Goal: Task Accomplishment & Management: Complete application form

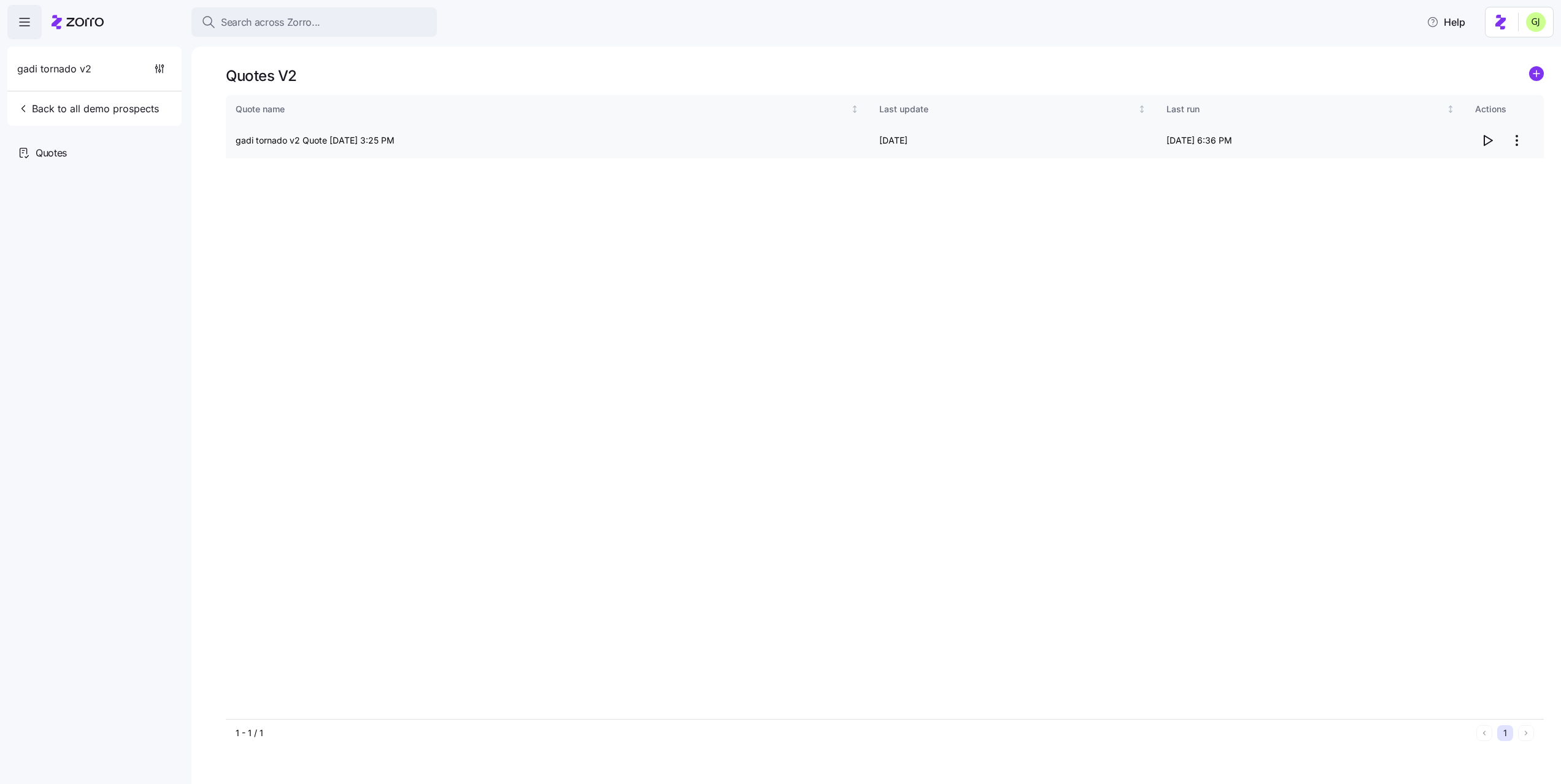
click at [1486, 142] on icon "button" at bounding box center [1488, 141] width 15 height 15
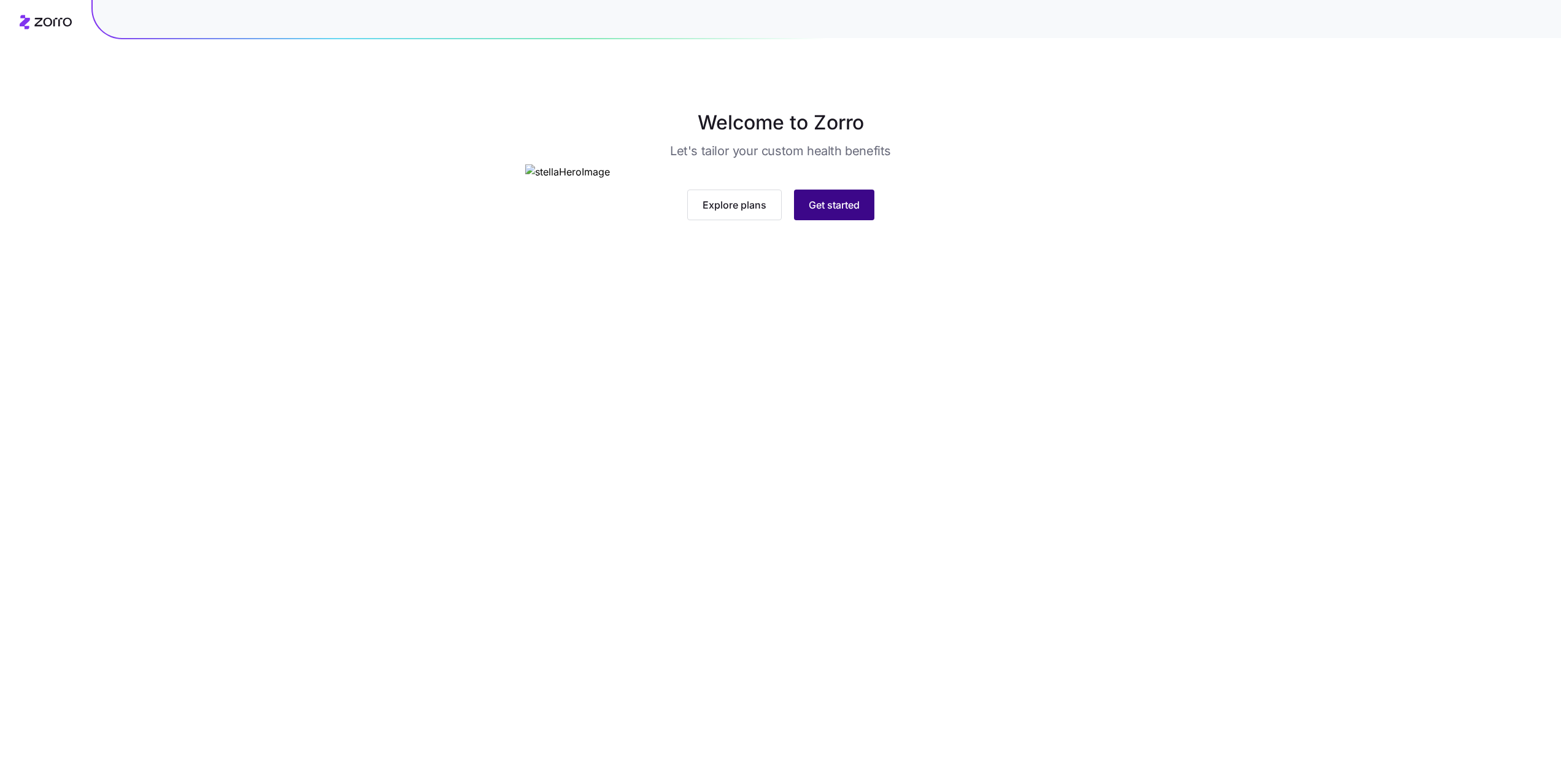
click at [860, 220] on button "Get started" at bounding box center [834, 205] width 80 height 31
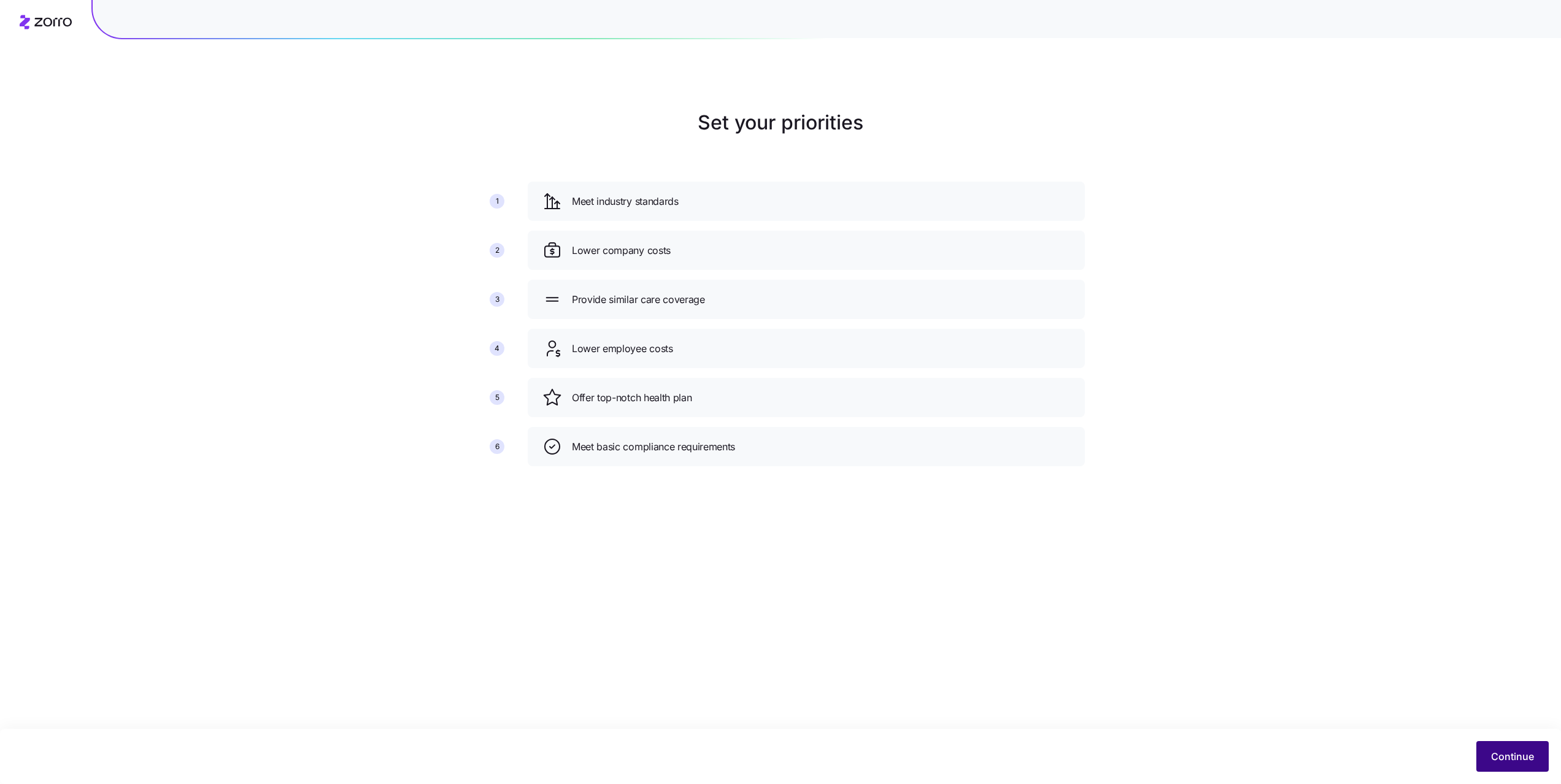
click at [1501, 756] on span "Continue" at bounding box center [1513, 757] width 43 height 15
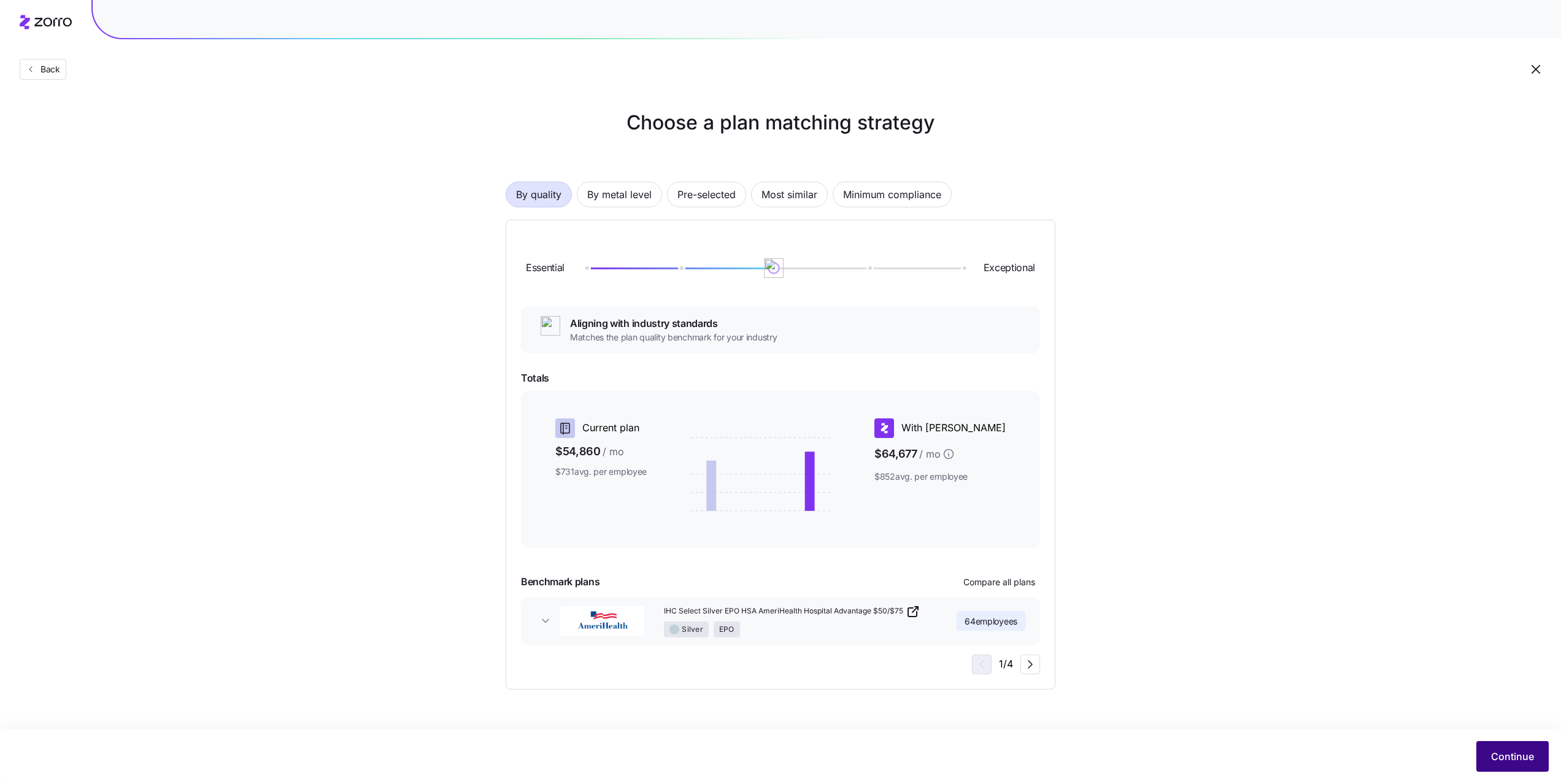
click at [1506, 752] on span "Continue" at bounding box center [1513, 757] width 43 height 15
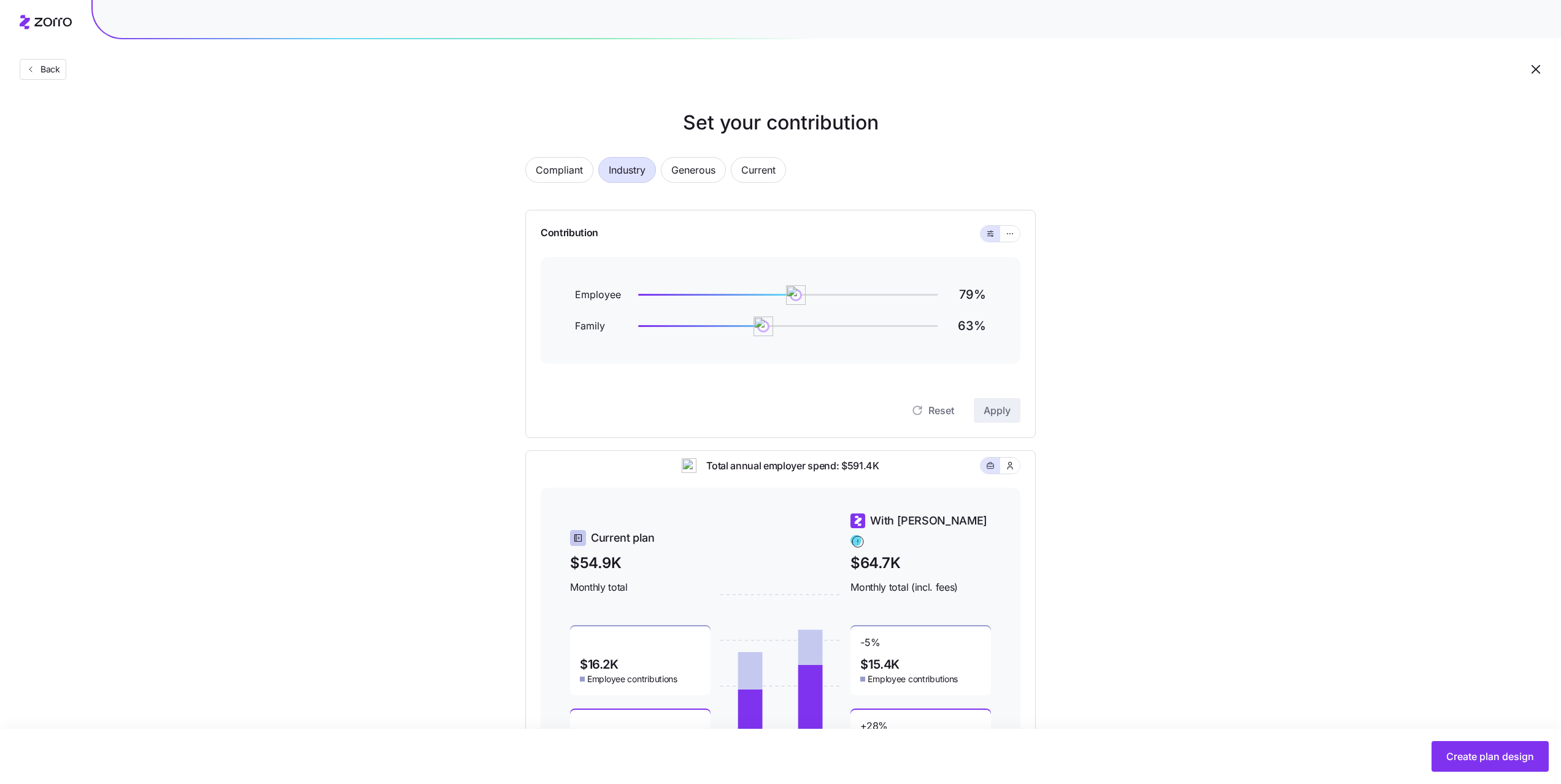
click at [1314, 516] on div "Set your contribution Compliant Industry Generous Current Contribution Employee…" at bounding box center [780, 459] width 1561 height 703
click at [1010, 236] on icon "button" at bounding box center [1010, 234] width 8 height 15
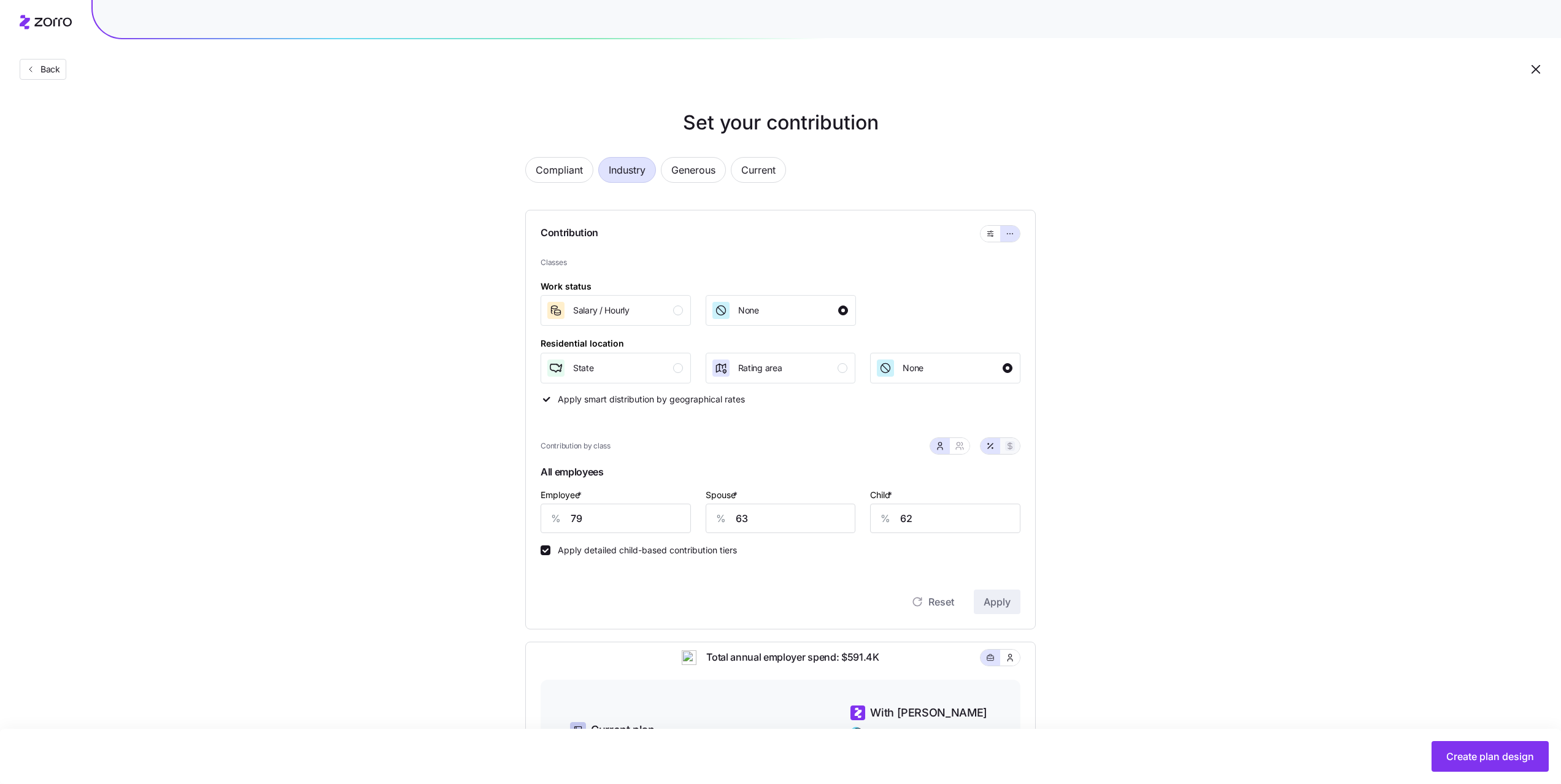
click at [1011, 446] on icon "button" at bounding box center [1011, 446] width 10 height 10
type input "606"
type input "485"
type input "140"
click at [961, 444] on icon "button" at bounding box center [960, 446] width 10 height 10
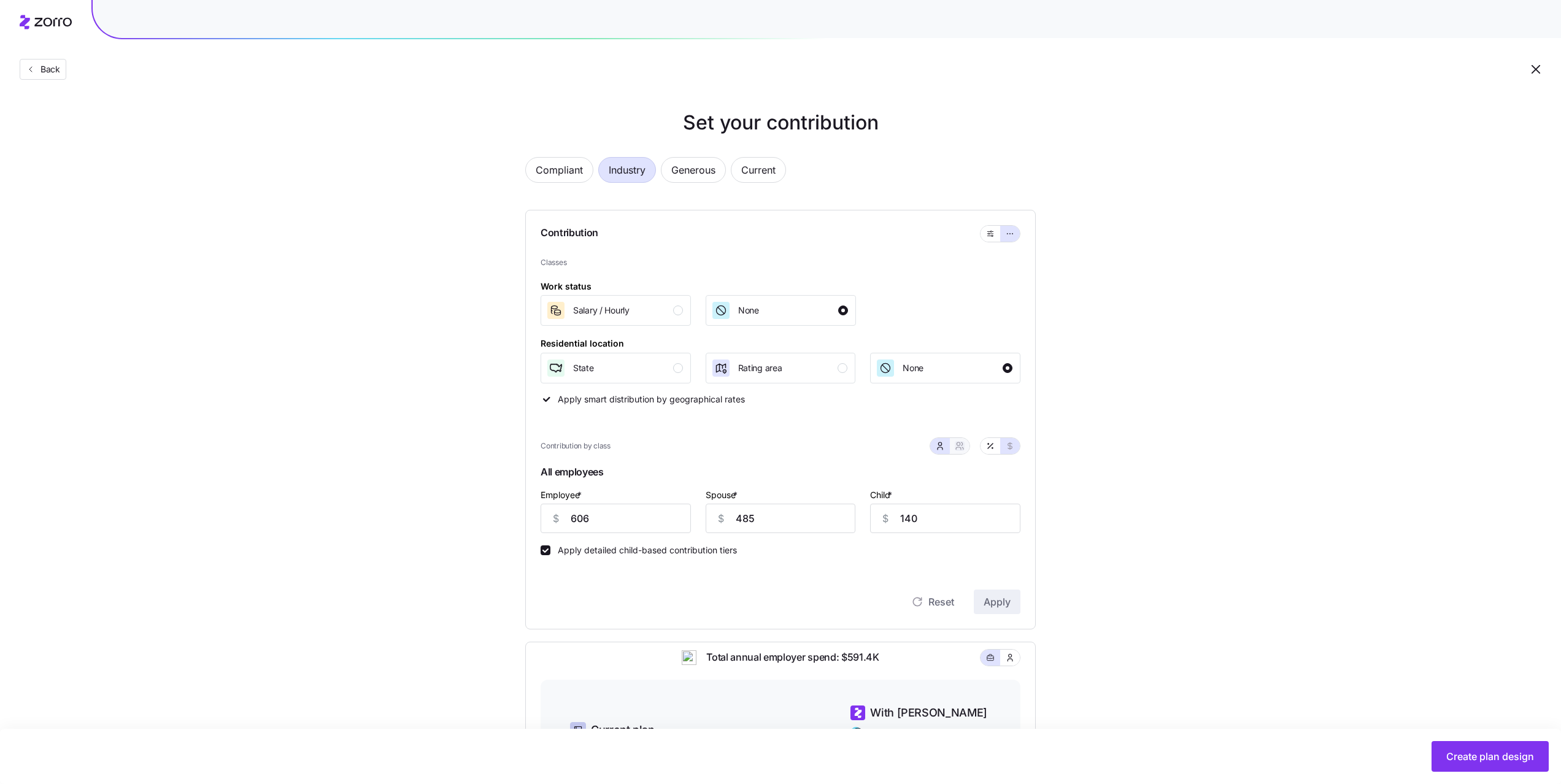
type input "1091"
type input "830"
click at [991, 443] on icon "button" at bounding box center [991, 446] width 10 height 10
type input "79"
type input "71"
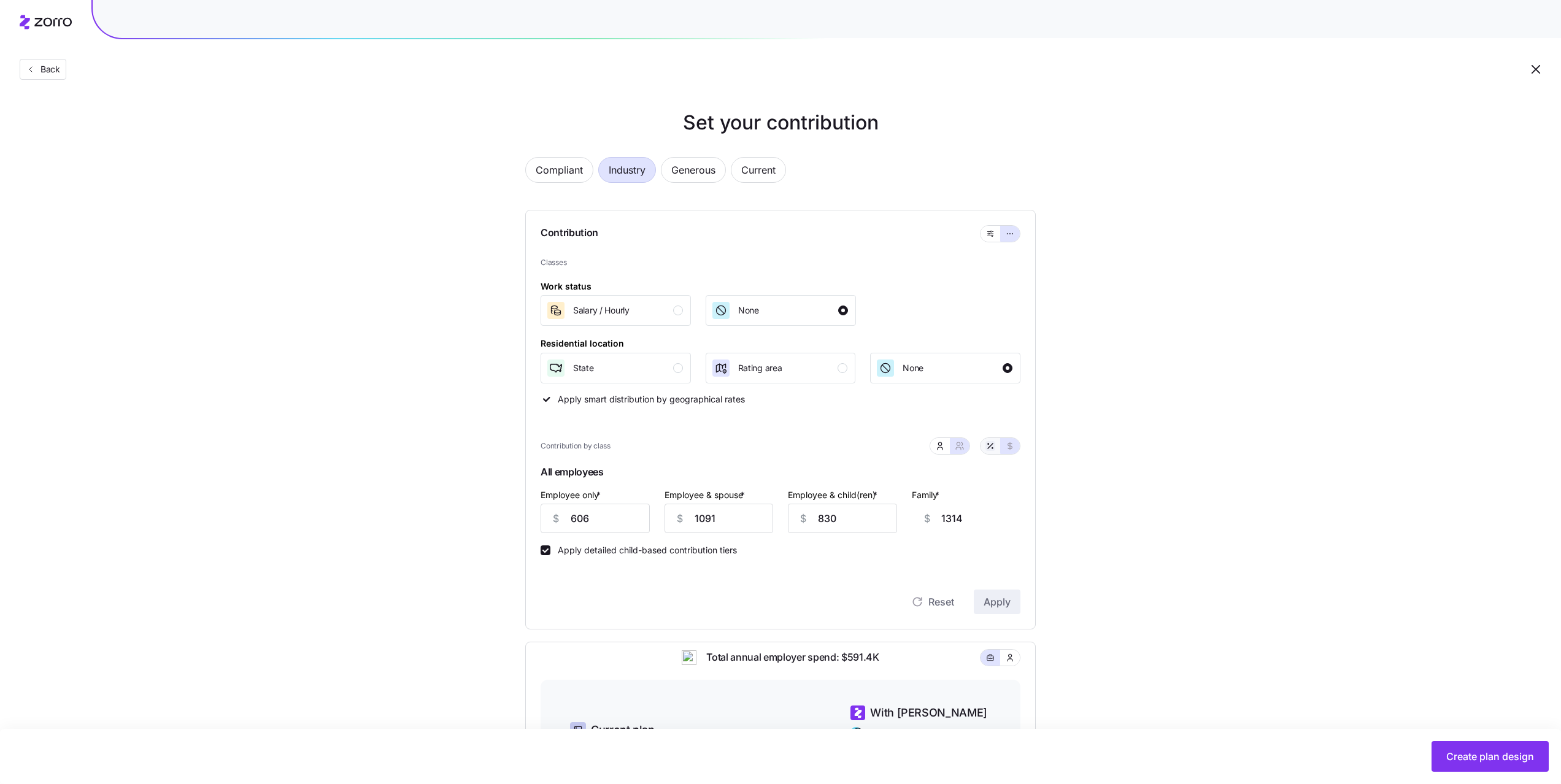
type input "74"
type input "69"
click at [942, 449] on icon "button" at bounding box center [940, 446] width 10 height 10
type input "63"
type input "62"
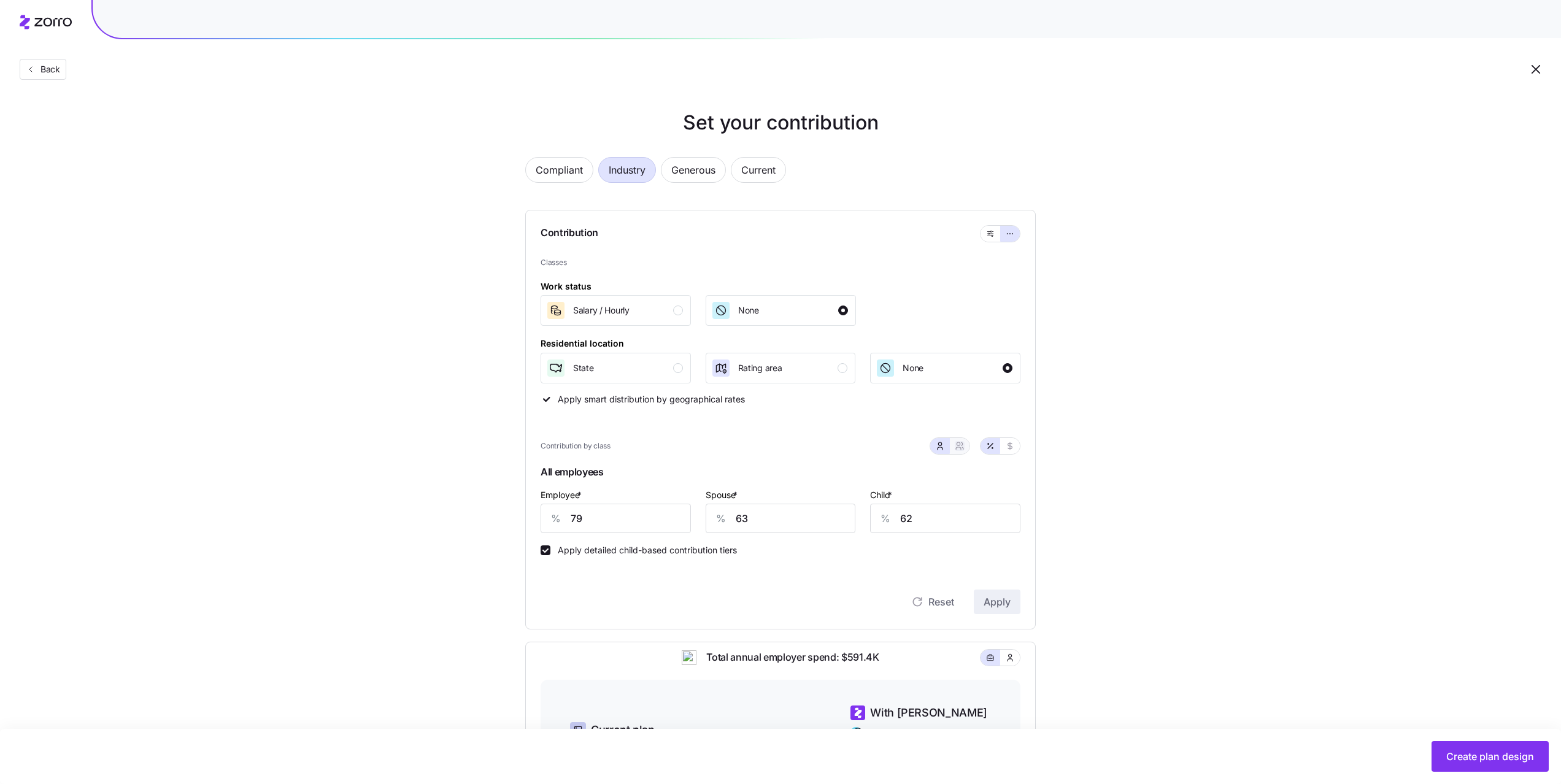
click at [963, 450] on button "button" at bounding box center [960, 446] width 10 height 10
type input "71"
type input "74"
click at [1006, 448] on icon "button" at bounding box center [1011, 446] width 10 height 10
type input "606"
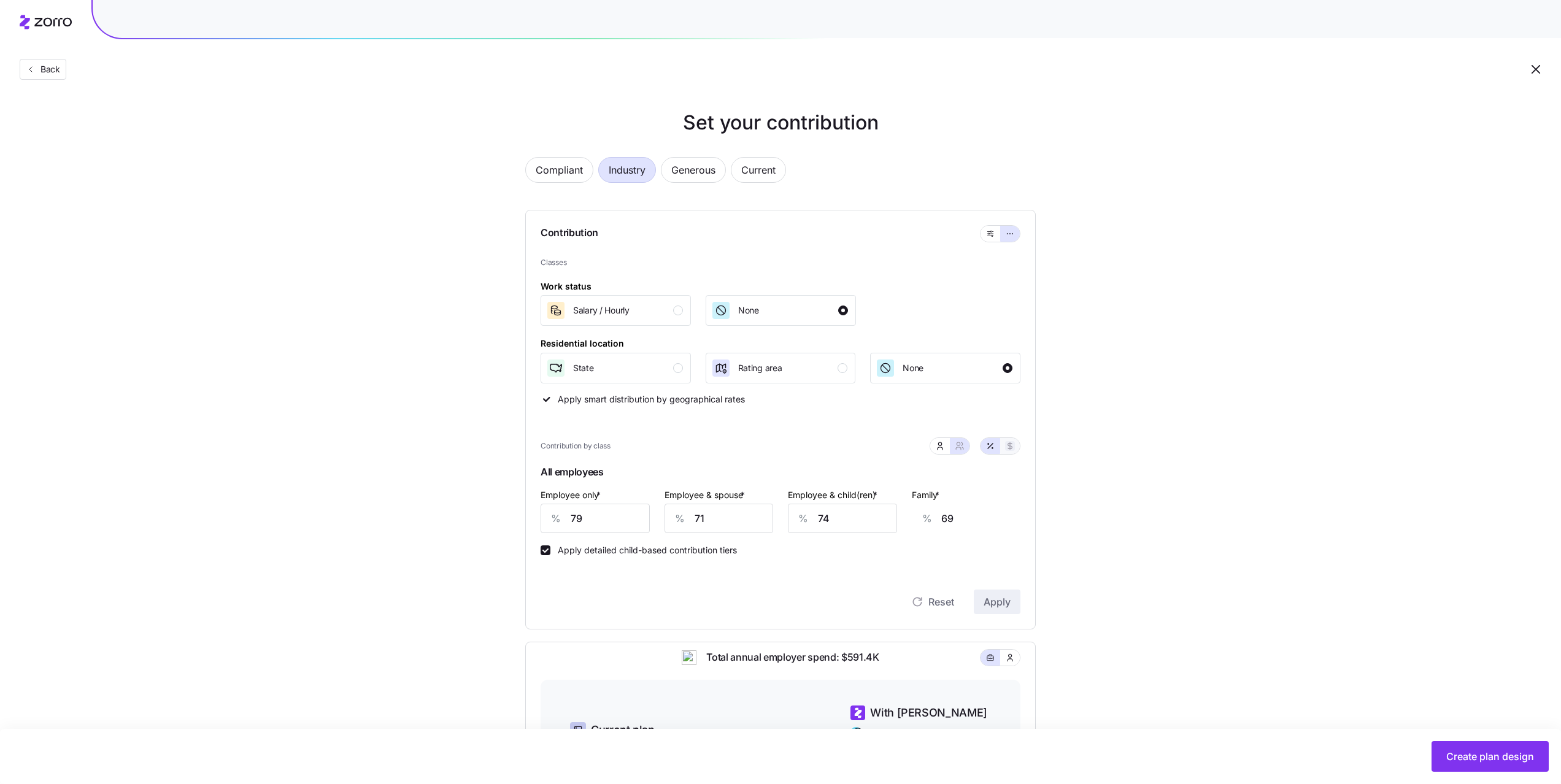
type input "1091"
type input "830"
type input "1314"
click at [867, 522] on input "830" at bounding box center [843, 519] width 109 height 30
type input "83"
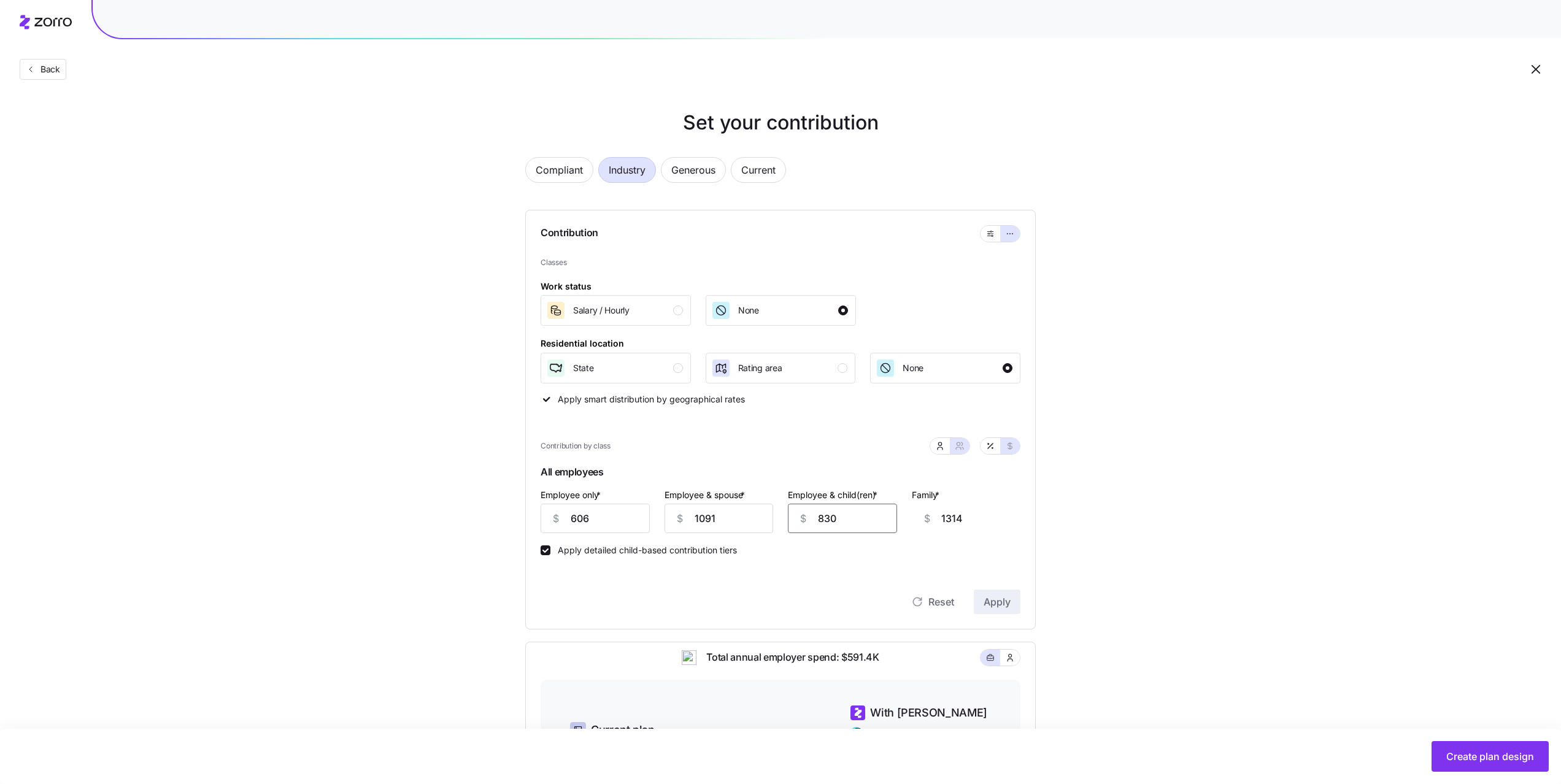
type input "568"
type input "830"
type input "1315"
click at [1078, 617] on div "Set your contribution Compliant Industry Generous Current Contribution Classes …" at bounding box center [780, 554] width 608 height 894
click at [1457, 753] on span "Create plan design" at bounding box center [1491, 757] width 88 height 15
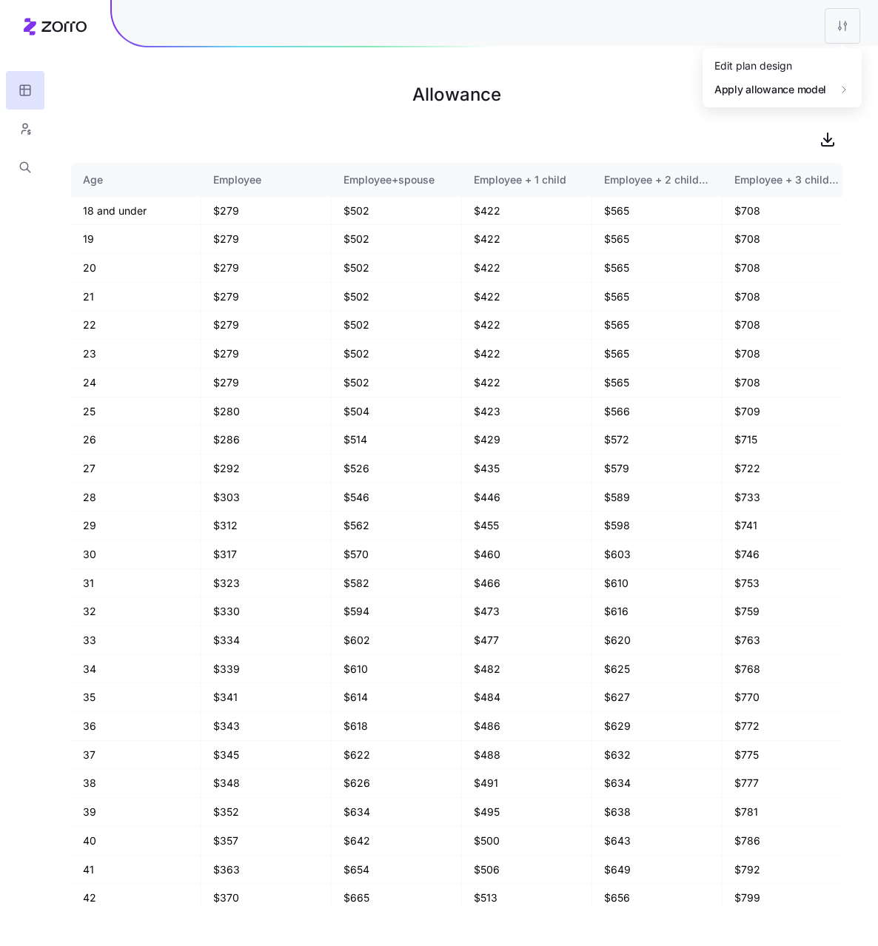
click at [843, 29] on html "Allowance Age Employee Employee+spouse Employee + 1 child Employee + 2 children…" at bounding box center [439, 473] width 878 height 946
click at [794, 59] on div "Edit plan design" at bounding box center [781, 65] width 147 height 24
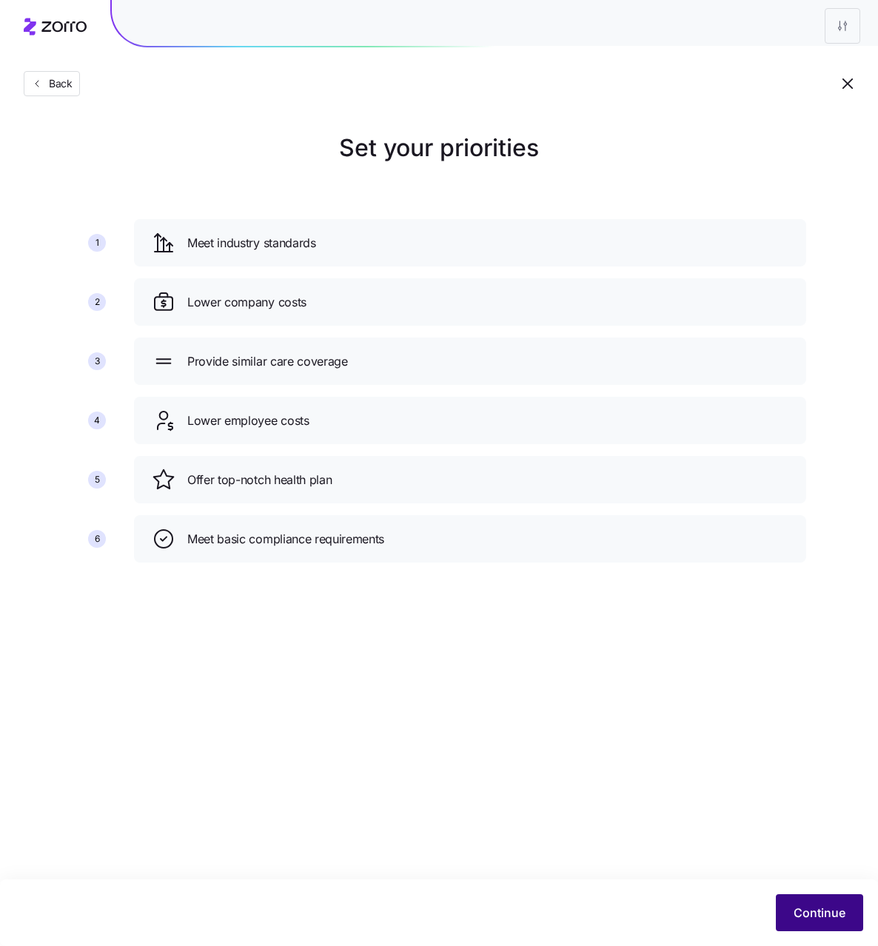
click at [802, 914] on span "Continue" at bounding box center [820, 913] width 52 height 18
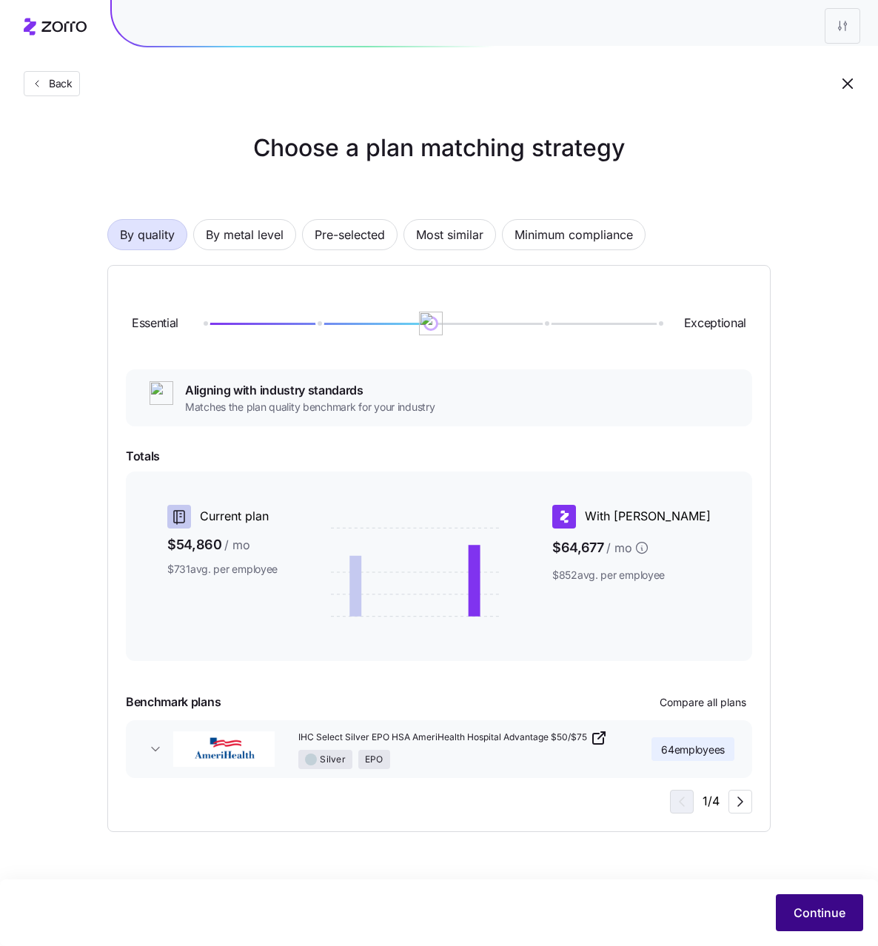
click at [815, 911] on span "Continue" at bounding box center [820, 913] width 52 height 18
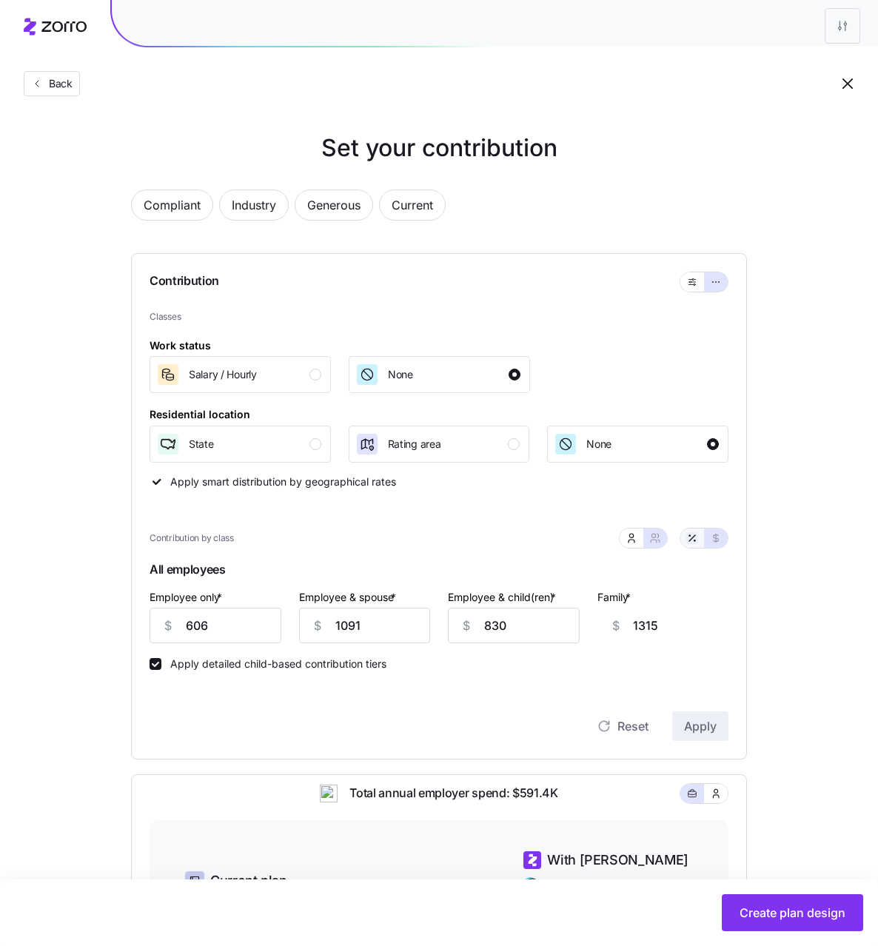
click at [692, 532] on button "button" at bounding box center [692, 538] width 12 height 12
type input "79"
type input "71"
type input "74"
type input "69"
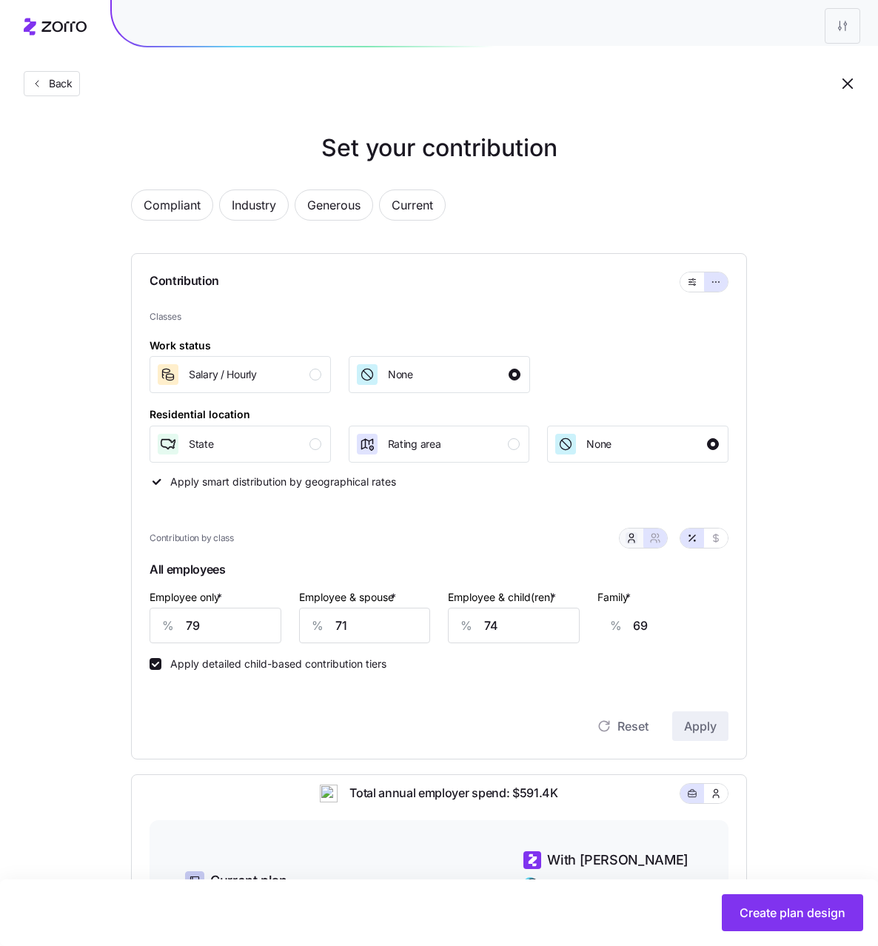
click at [633, 532] on span "button" at bounding box center [632, 538] width 12 height 12
type input "63"
type input "62"
click at [797, 293] on div "Set your contribution Compliant Industry Generous Current Contribution Classes …" at bounding box center [439, 669] width 734 height 1079
click at [292, 383] on div "Salary / Hourly" at bounding box center [238, 375] width 165 height 24
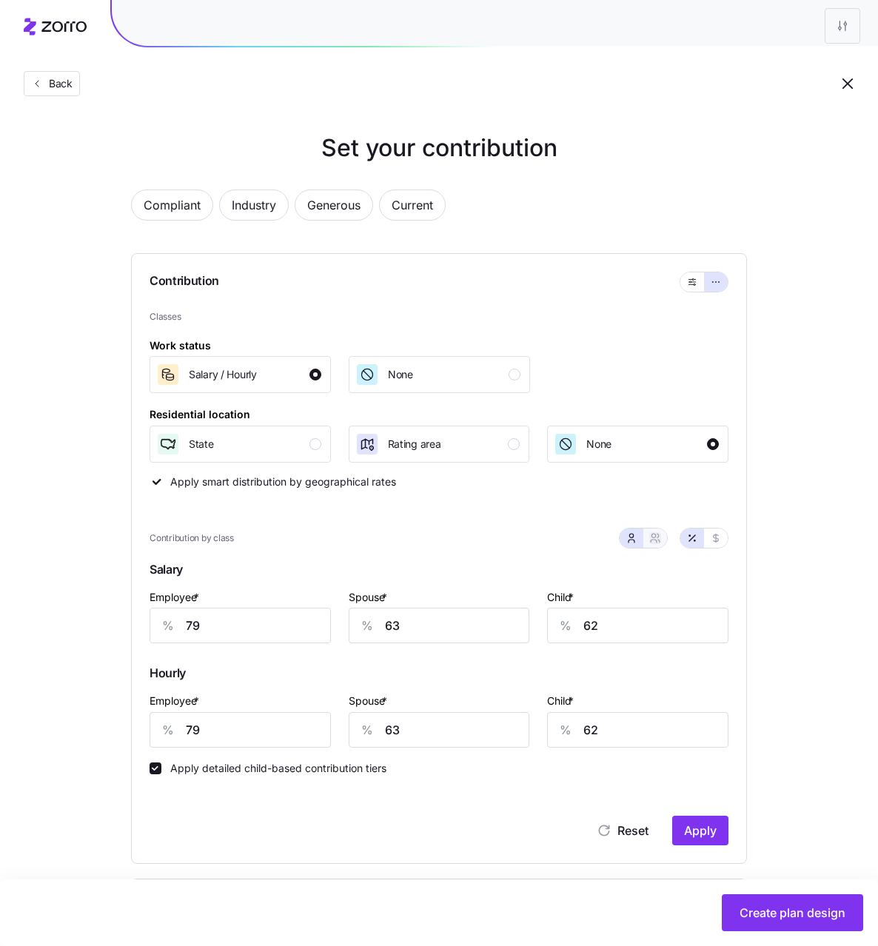
click at [656, 542] on icon "button" at bounding box center [655, 538] width 12 height 12
type input "71"
type input "74"
type input "71"
type input "74"
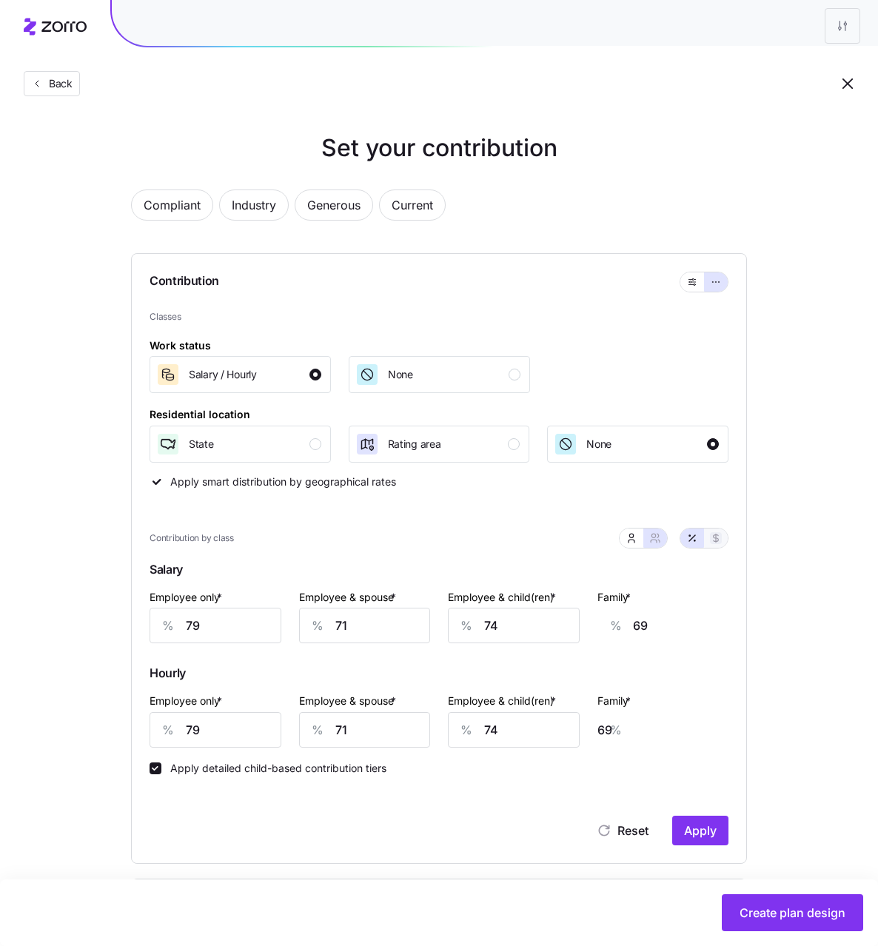
click at [714, 542] on icon "button" at bounding box center [716, 538] width 12 height 12
type input "606"
type input "1091"
type input "830"
type input "606"
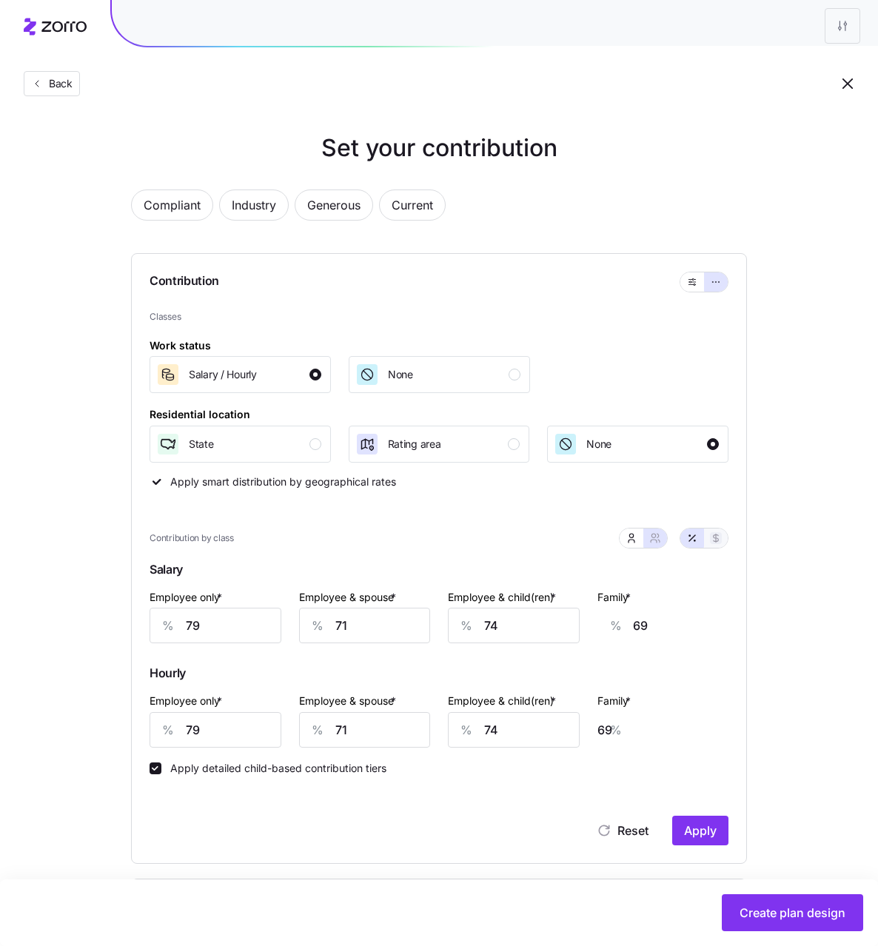
type input "1091"
type input "830"
type input "1315"
click at [385, 727] on input "1091" at bounding box center [365, 730] width 132 height 36
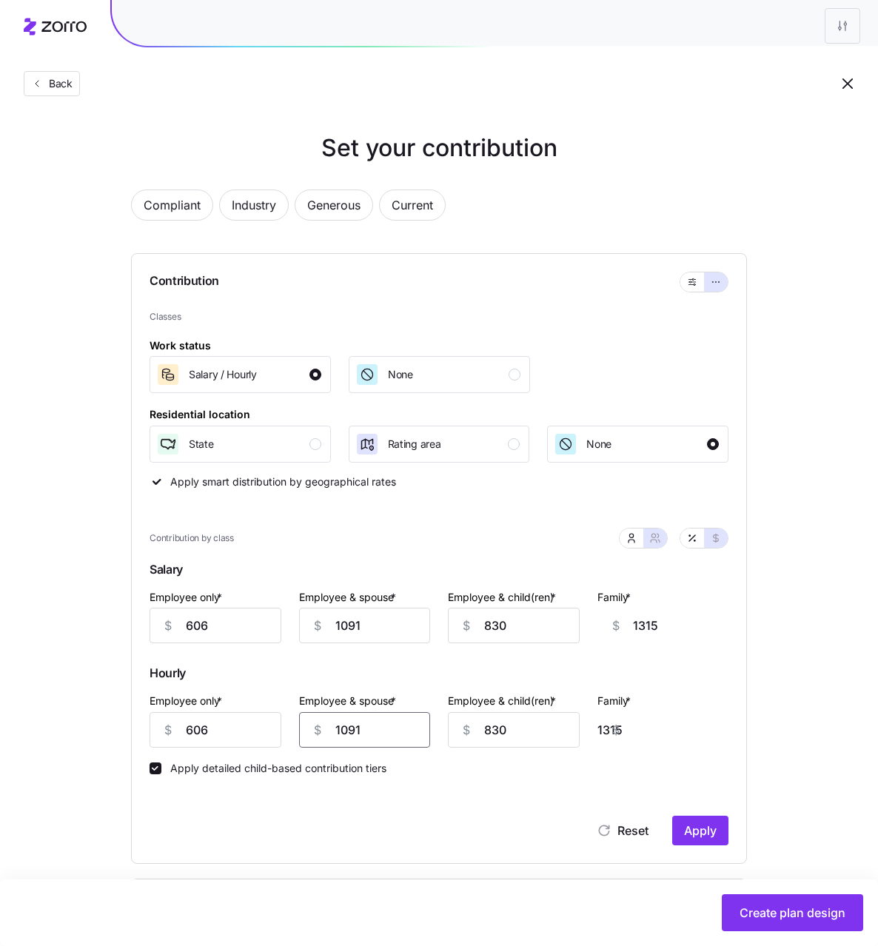
click at [385, 727] on input "1091" at bounding box center [365, 730] width 132 height 36
type input "2"
type input "226"
type input "20"
type input "244"
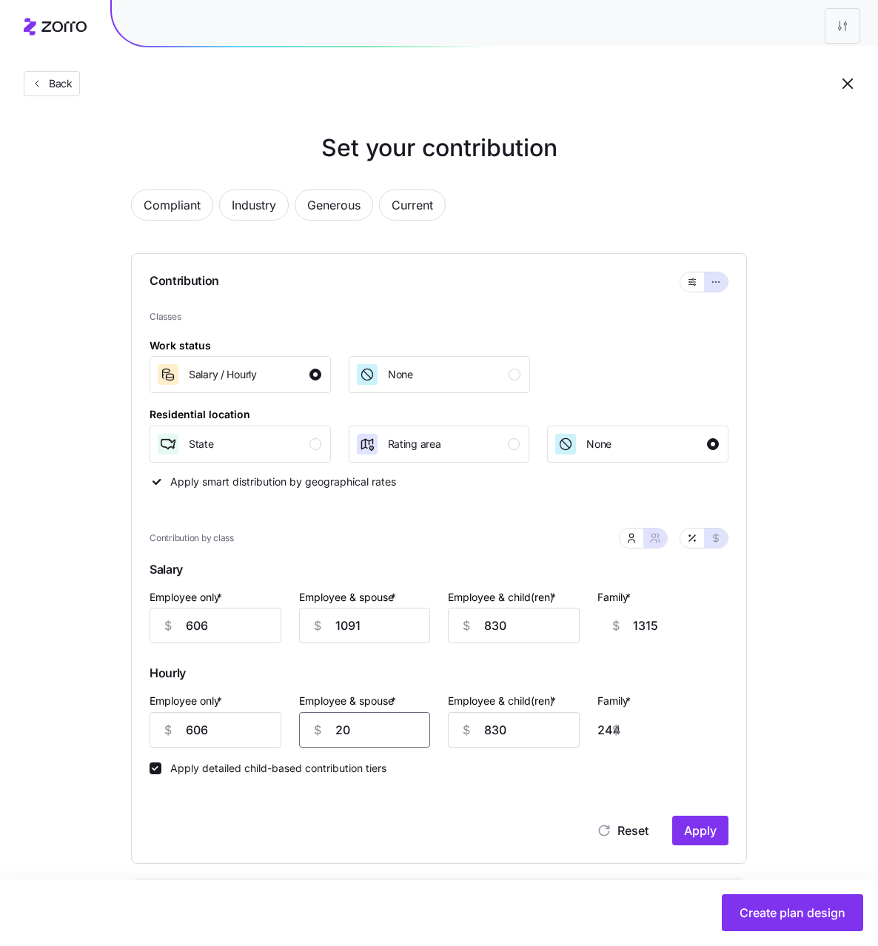
type input "200"
type input "424"
type input "200"
type input "3"
type input "1027"
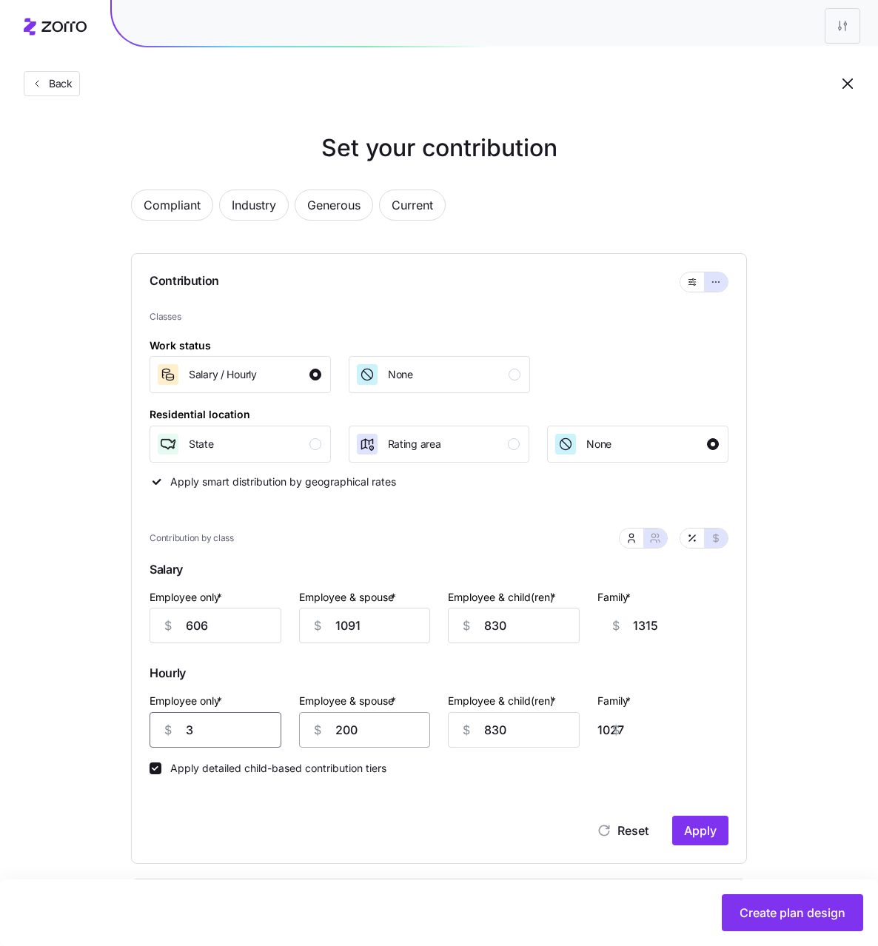
type input "30"
type input "1000"
type input "3"
type input "1027"
type input "35"
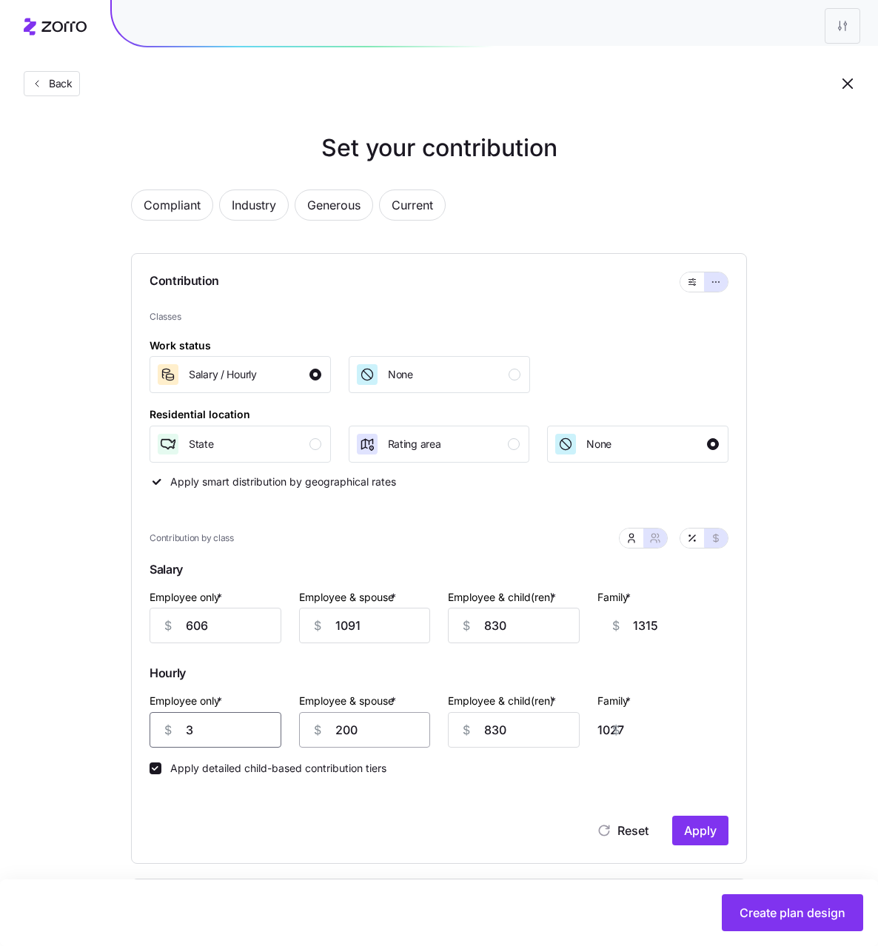
type input "995"
type input "350"
type input "680"
type input "350"
type input "3"
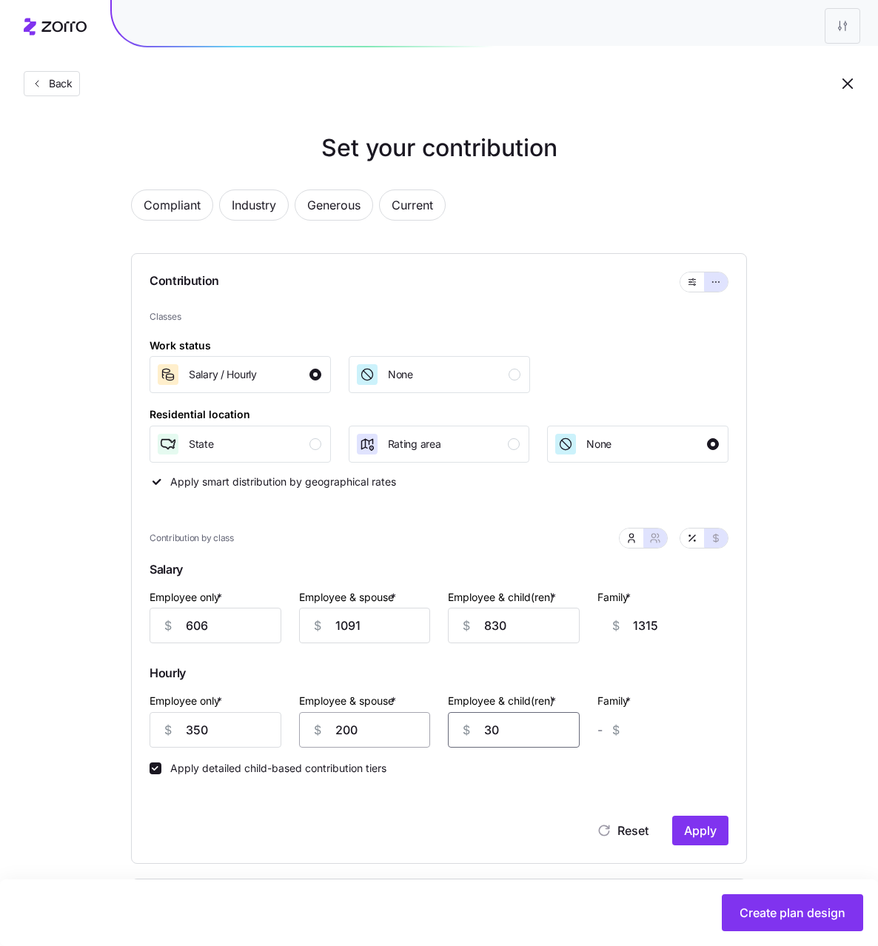
type input "300"
type input "150"
type input "300"
click at [685, 702] on div "Family * $ 150" at bounding box center [663, 719] width 132 height 56
click at [711, 828] on span "Apply" at bounding box center [700, 831] width 33 height 18
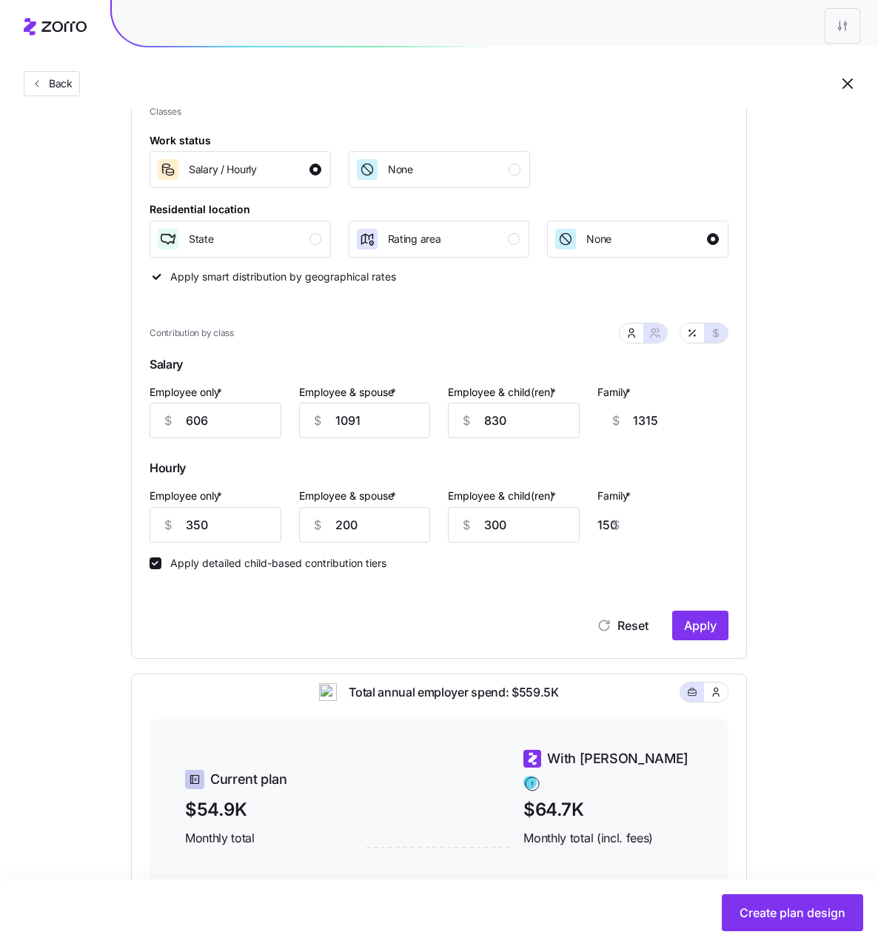
type input "350"
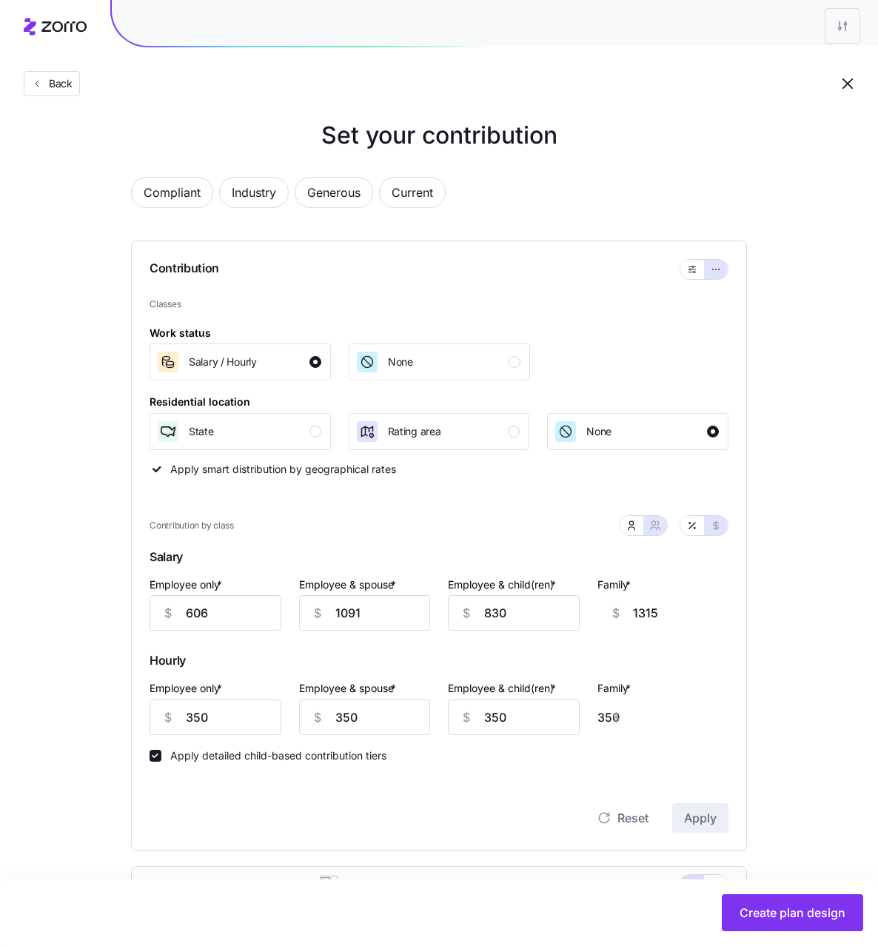
scroll to position [205, 0]
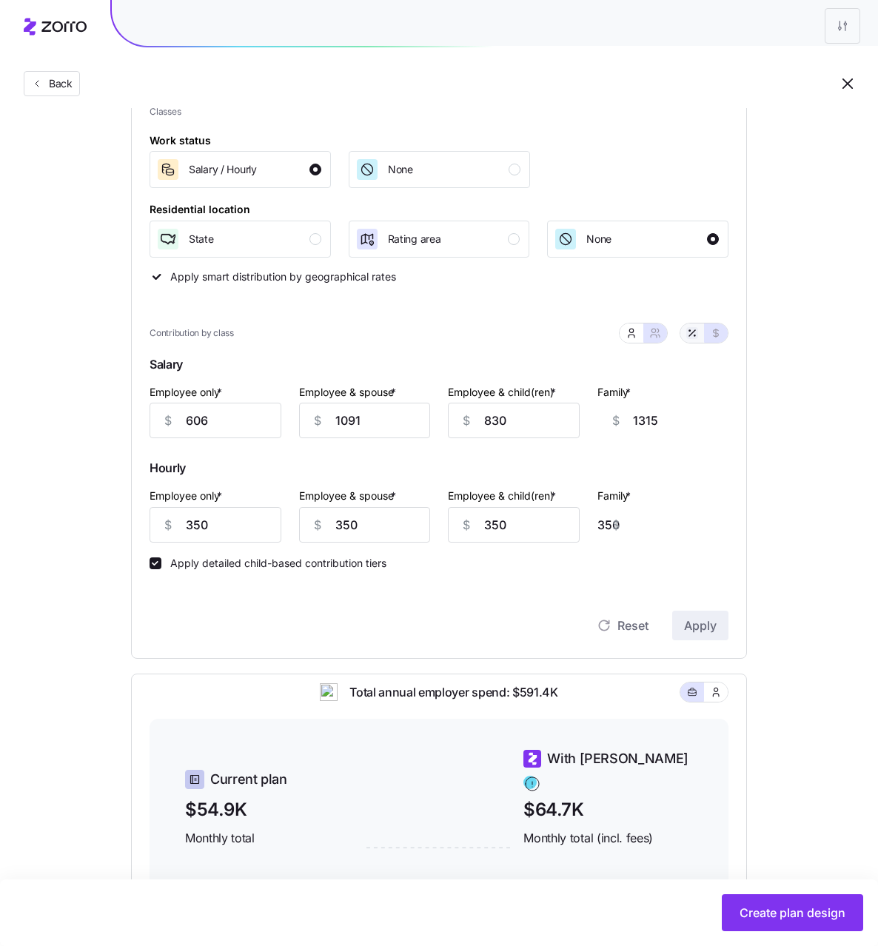
click at [691, 337] on icon "button" at bounding box center [692, 333] width 12 height 12
type input "79"
type input "71"
type input "74"
type input "46"
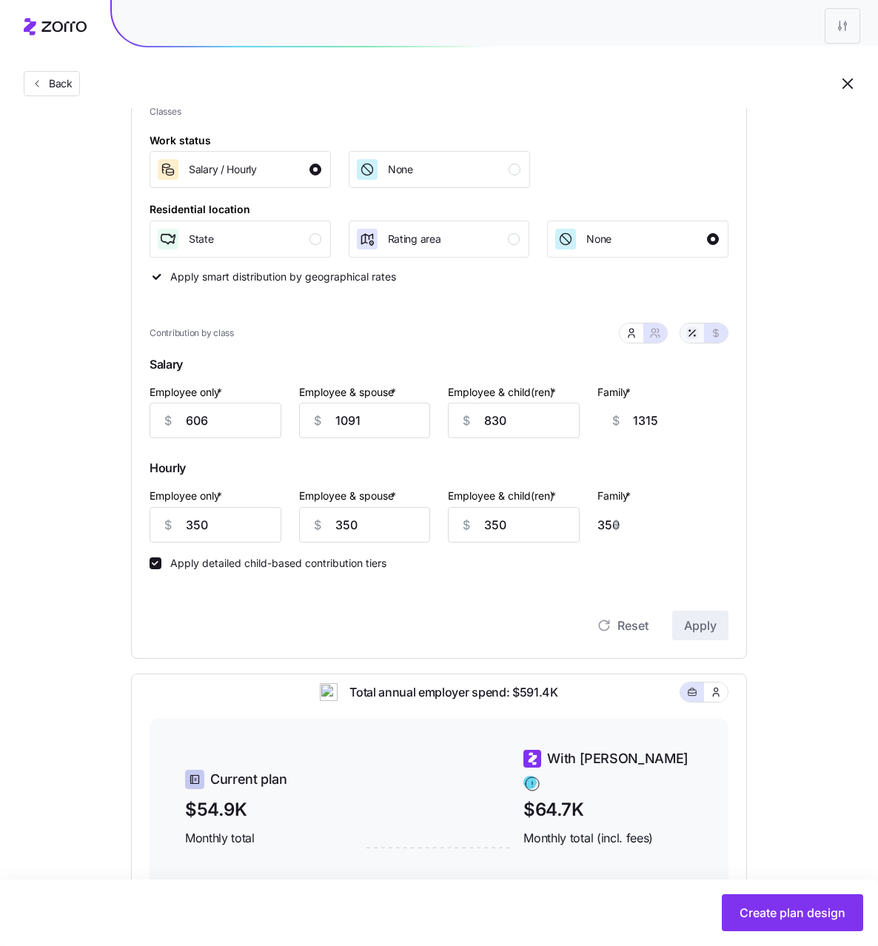
type input "23"
type input "31"
type input "69"
type input "18"
click at [636, 338] on span "button" at bounding box center [632, 333] width 12 height 12
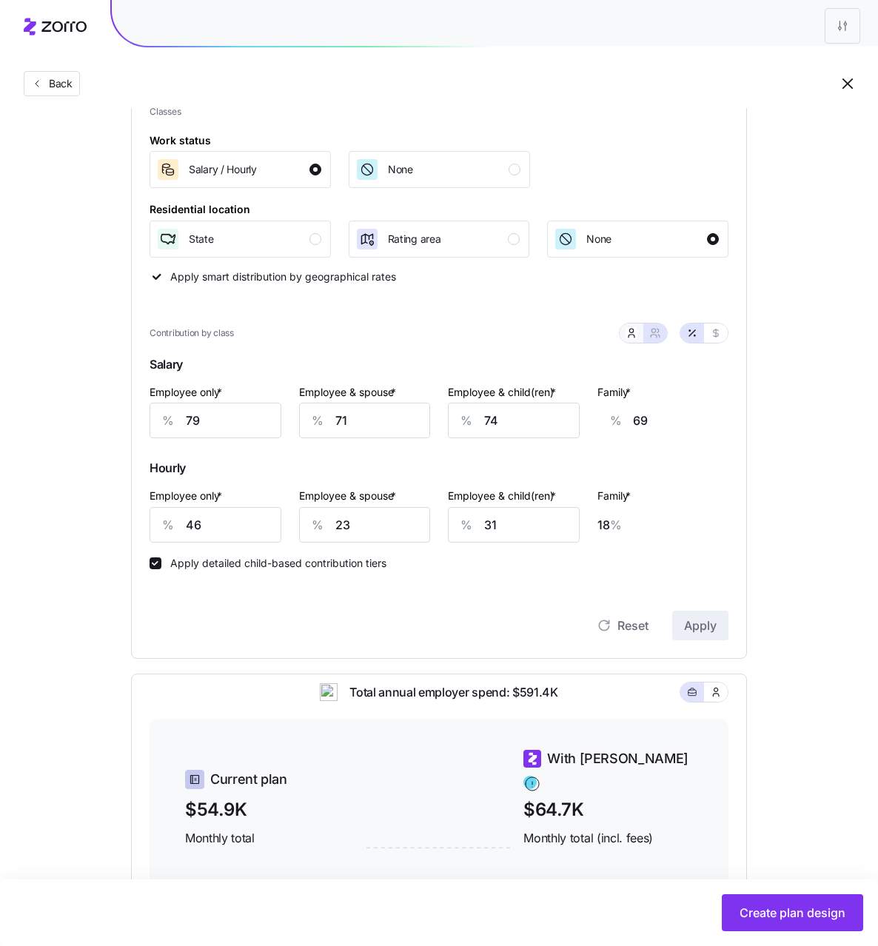
type input "63"
type input "62"
type input "0"
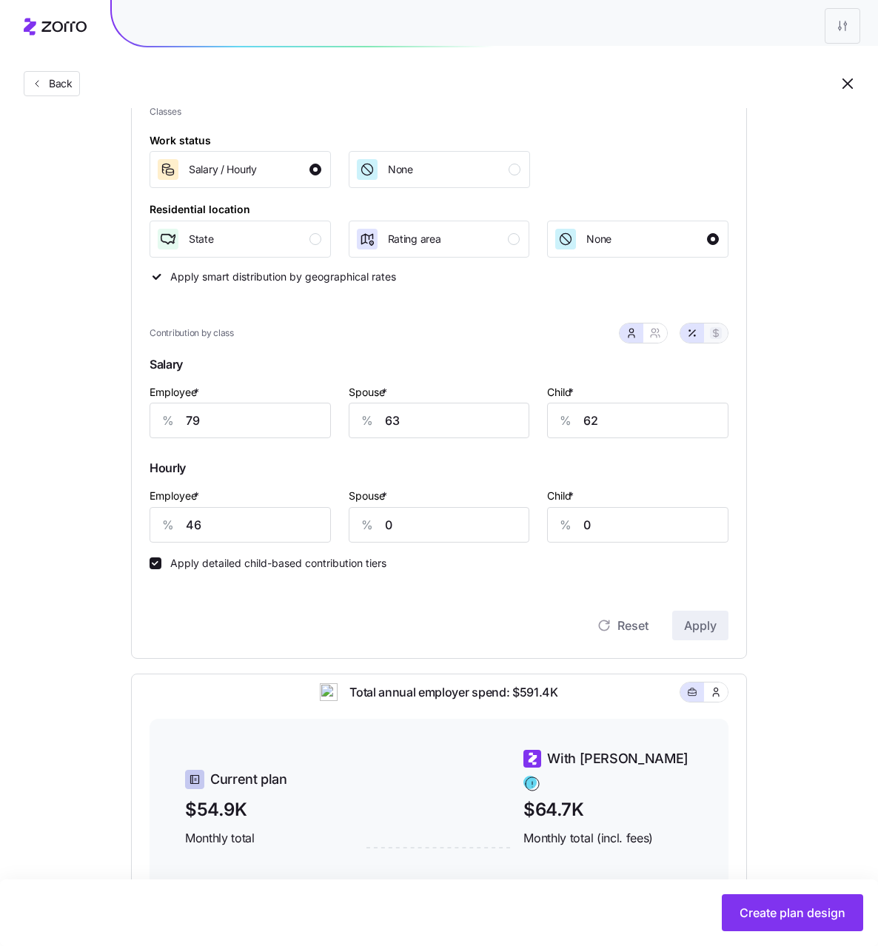
click at [717, 333] on icon "button" at bounding box center [716, 333] width 12 height 12
type input "606"
type input "485"
type input "140"
type input "350"
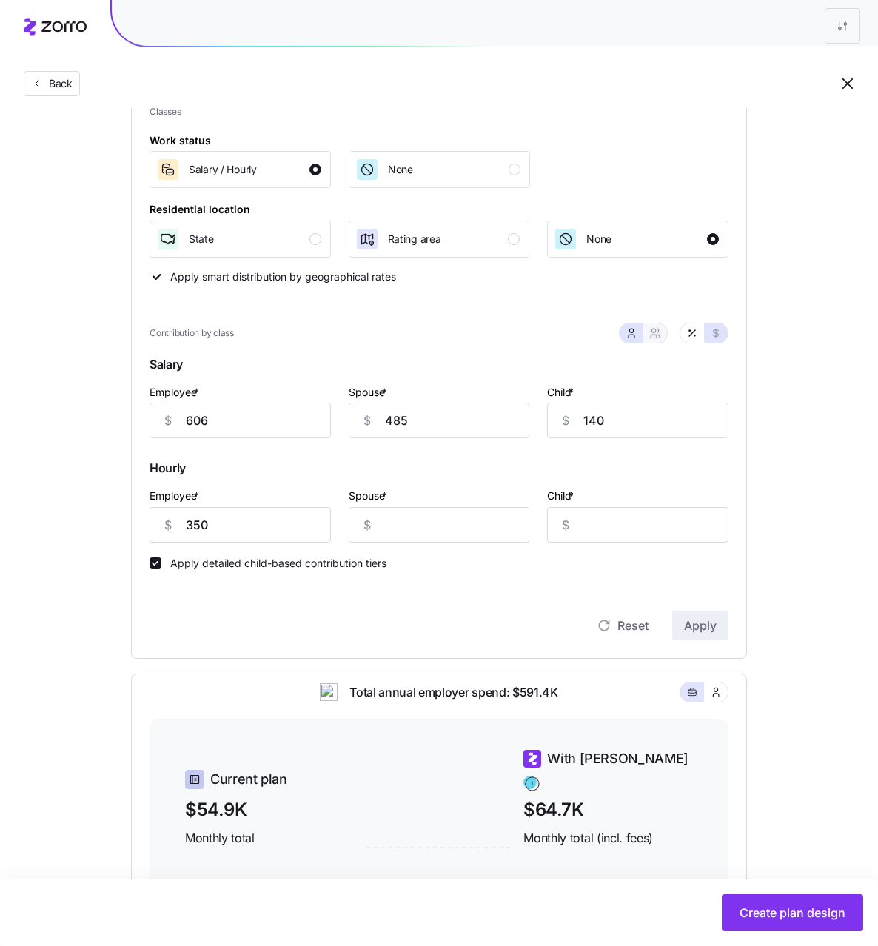
click at [654, 332] on icon "button" at bounding box center [655, 333] width 12 height 12
type input "1091"
type input "830"
type input "350"
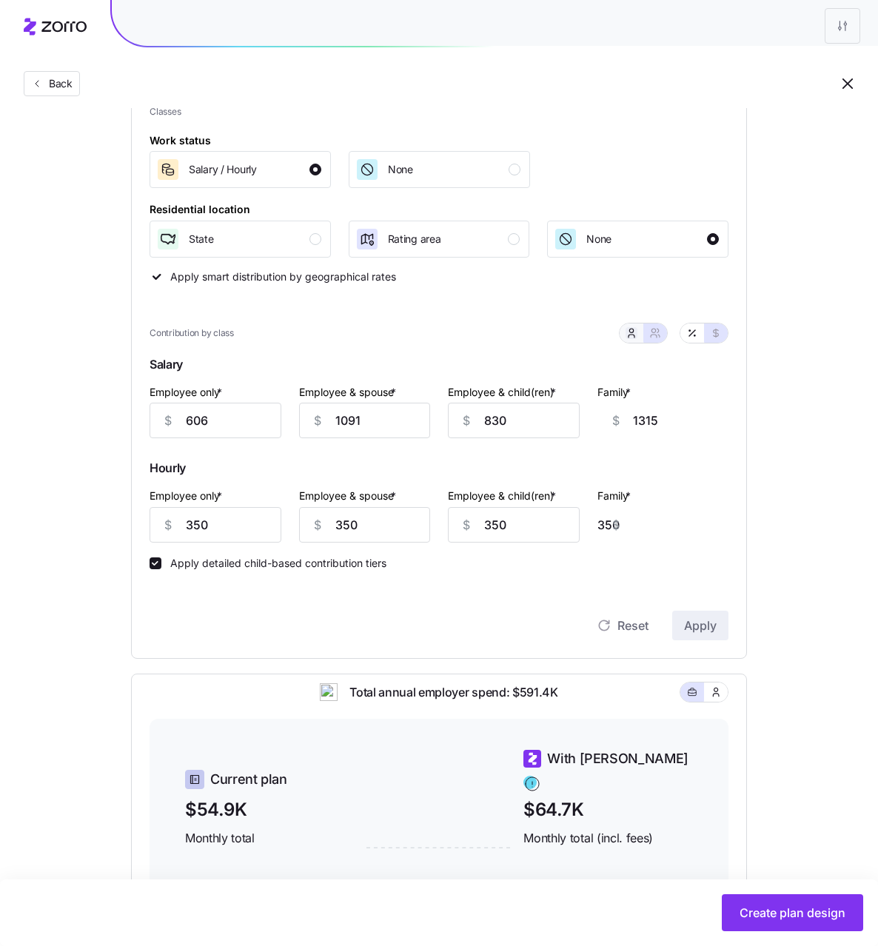
click at [636, 333] on icon "button" at bounding box center [632, 333] width 12 height 12
type input "485"
type input "140"
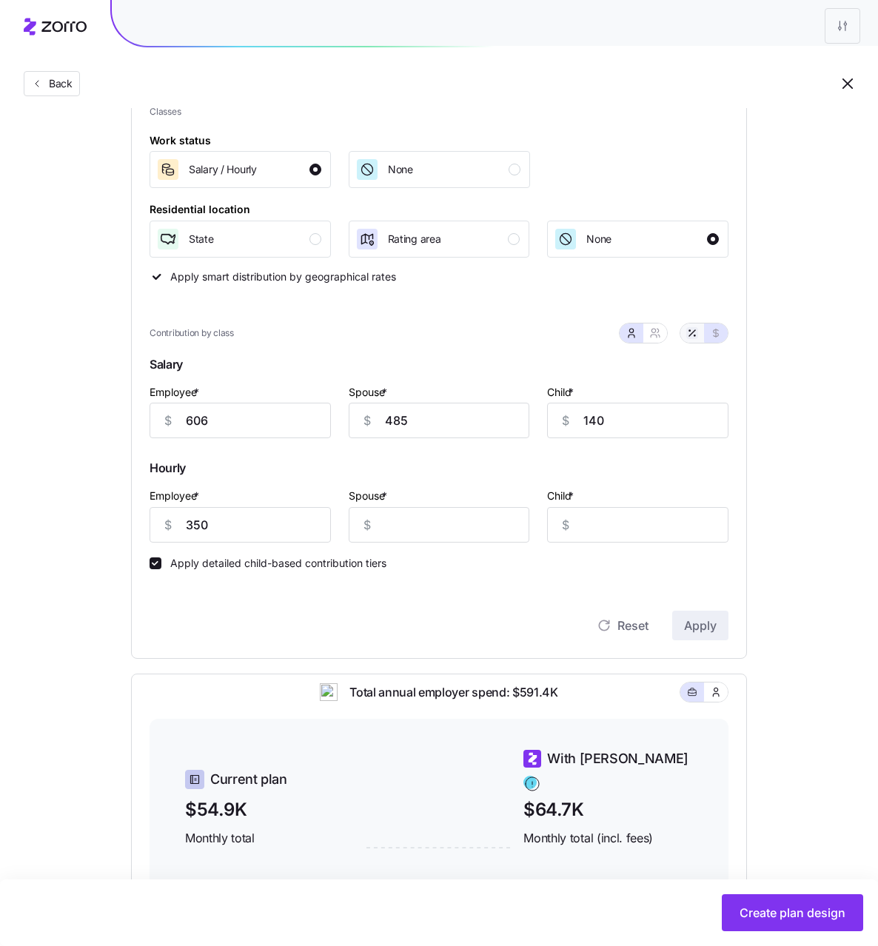
click at [694, 335] on icon "button" at bounding box center [692, 333] width 12 height 12
type input "79"
type input "63"
type input "62"
type input "46"
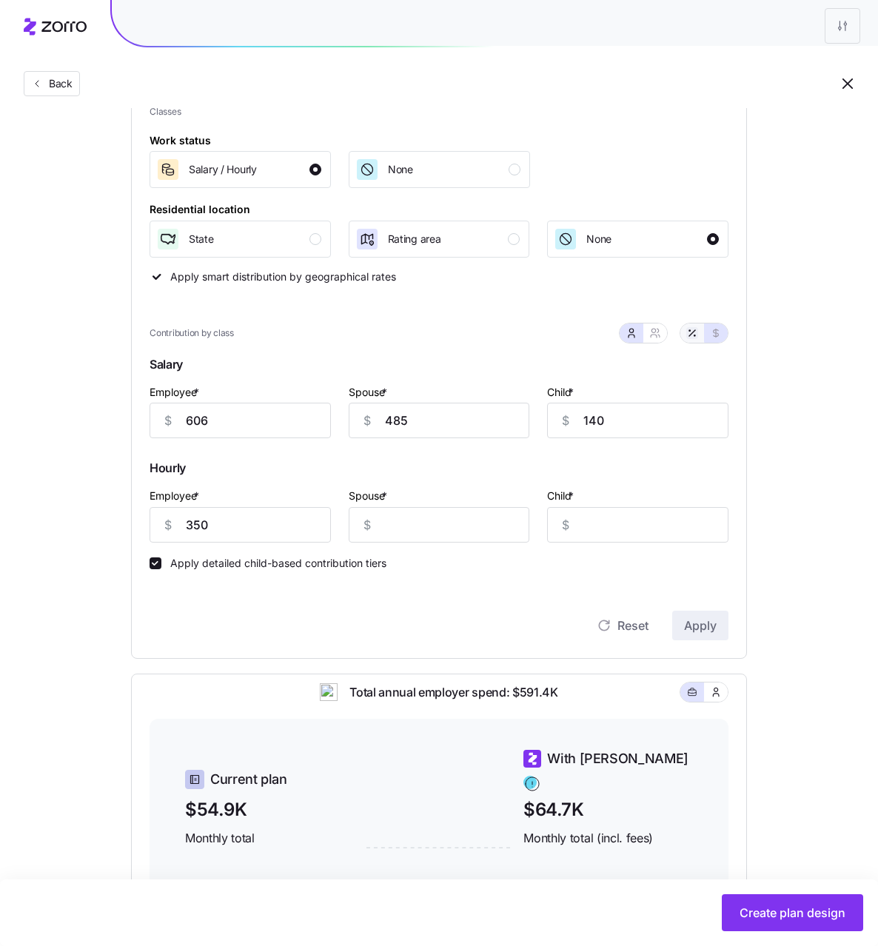
type input "0"
click at [719, 335] on icon "button" at bounding box center [716, 333] width 12 height 12
type input "606"
type input "485"
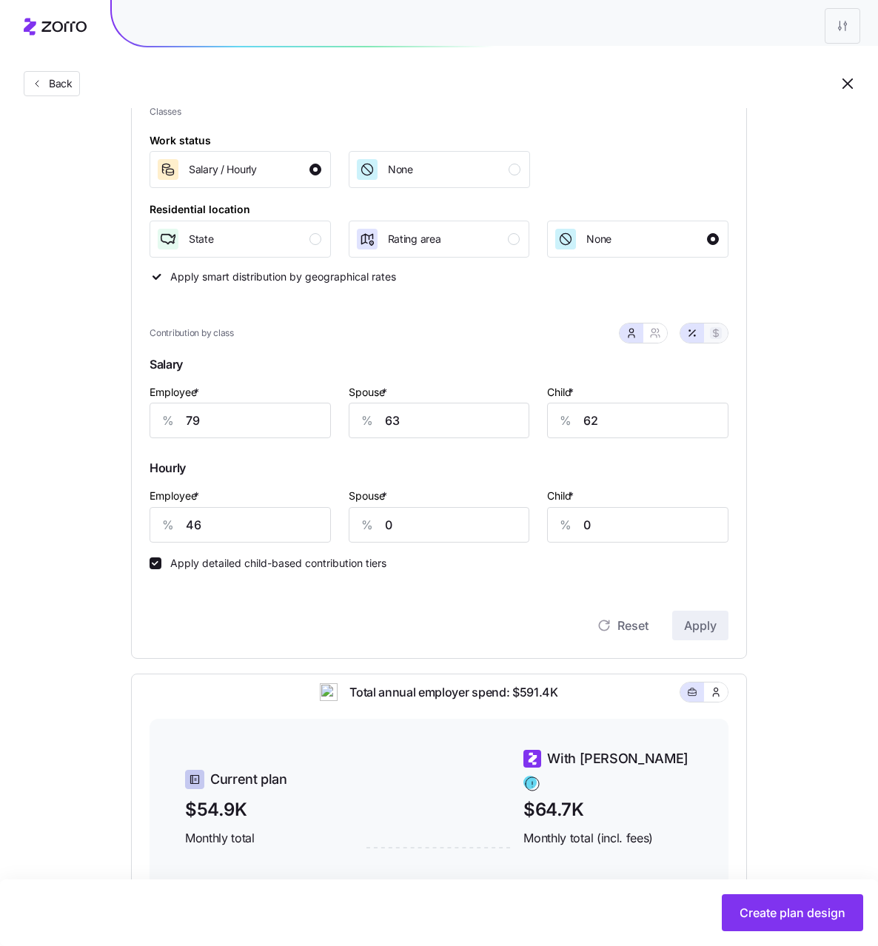
type input "140"
type input "350"
click at [659, 329] on icon "button" at bounding box center [655, 333] width 12 height 12
type input "1091"
type input "830"
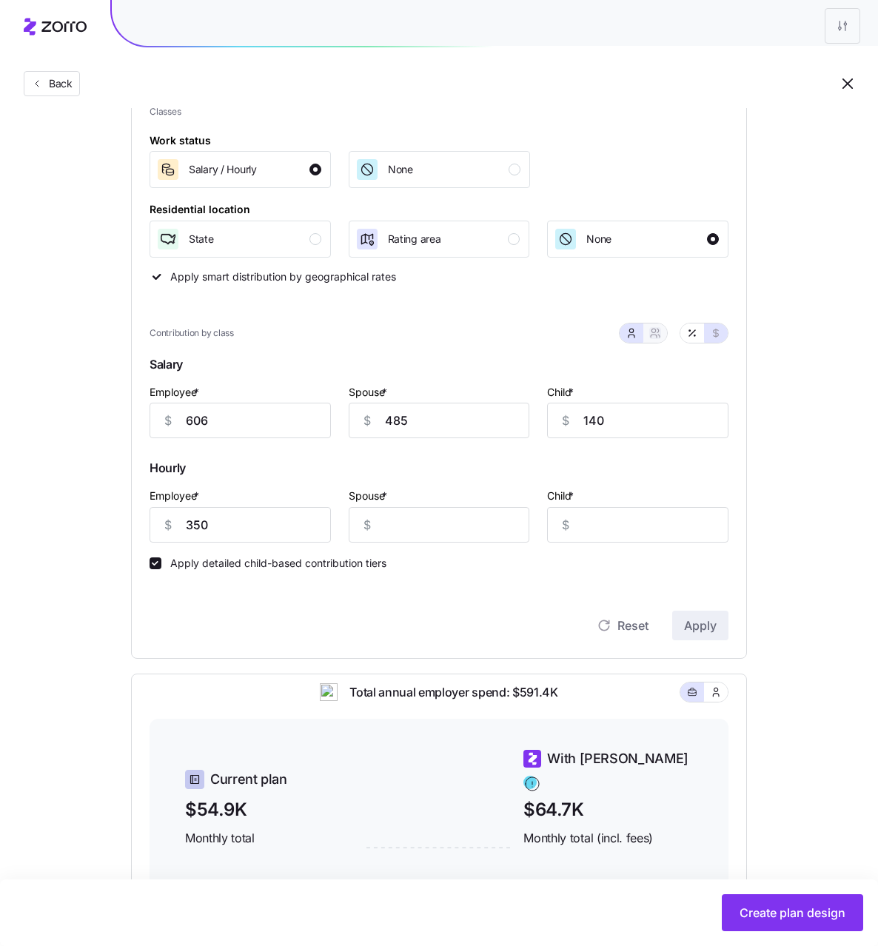
type input "350"
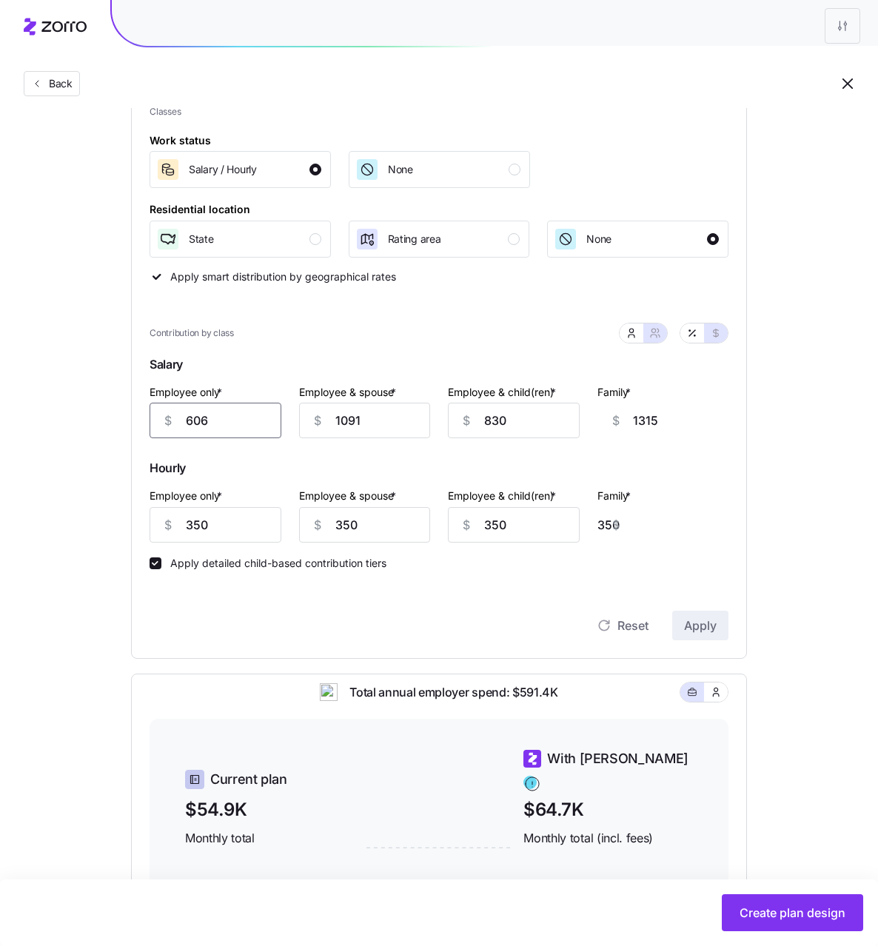
click at [210, 417] on input "606" at bounding box center [216, 421] width 132 height 36
click at [198, 521] on input "350" at bounding box center [216, 525] width 132 height 36
paste input "606"
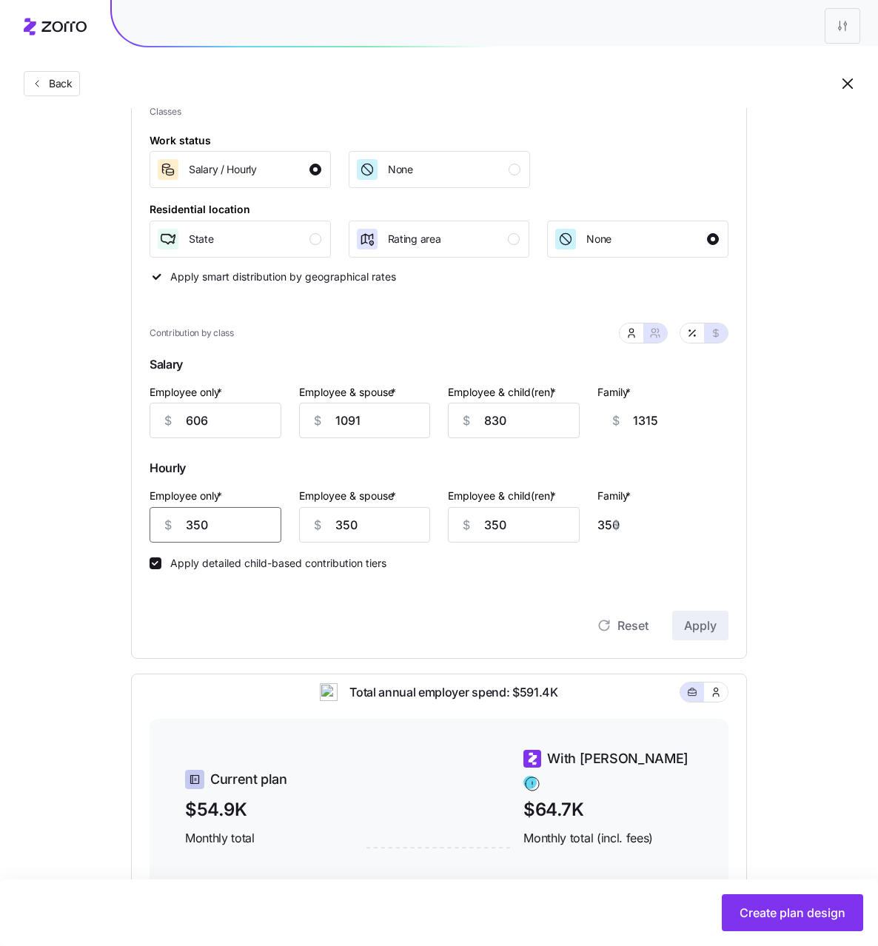
type input "606"
type input "94"
type input "606"
click at [357, 414] on input "1091" at bounding box center [365, 421] width 132 height 36
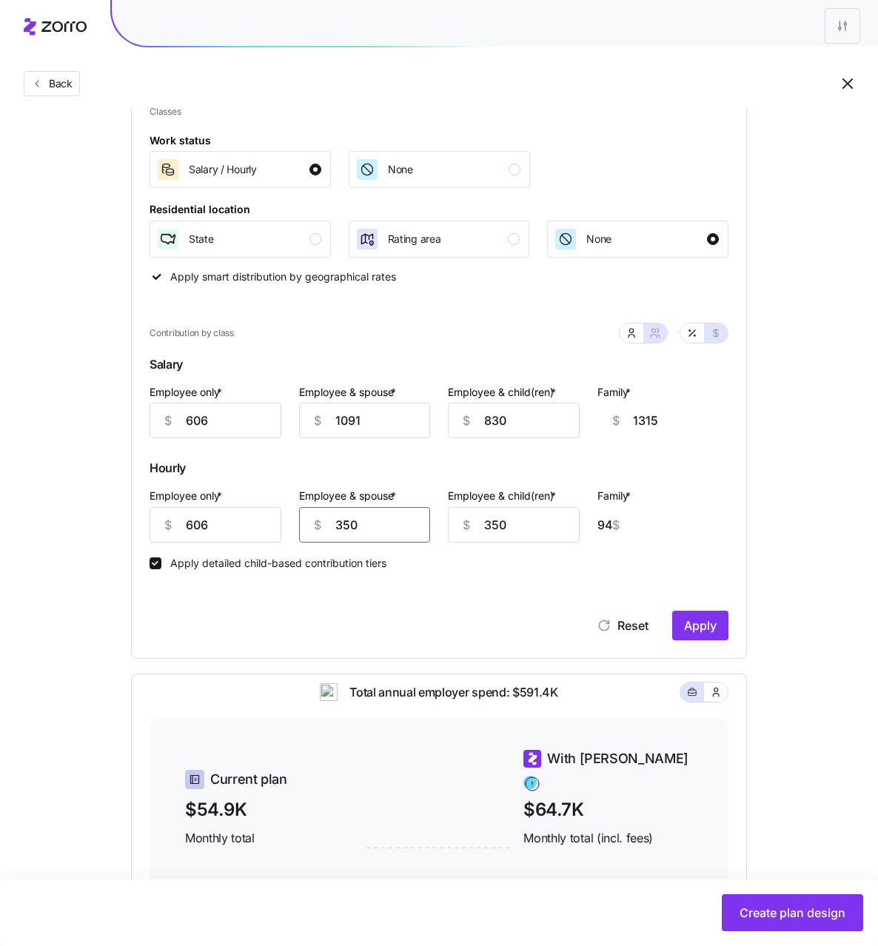
click at [346, 531] on input "350" at bounding box center [365, 525] width 132 height 36
paste input "1091"
type input "1091"
type input "835"
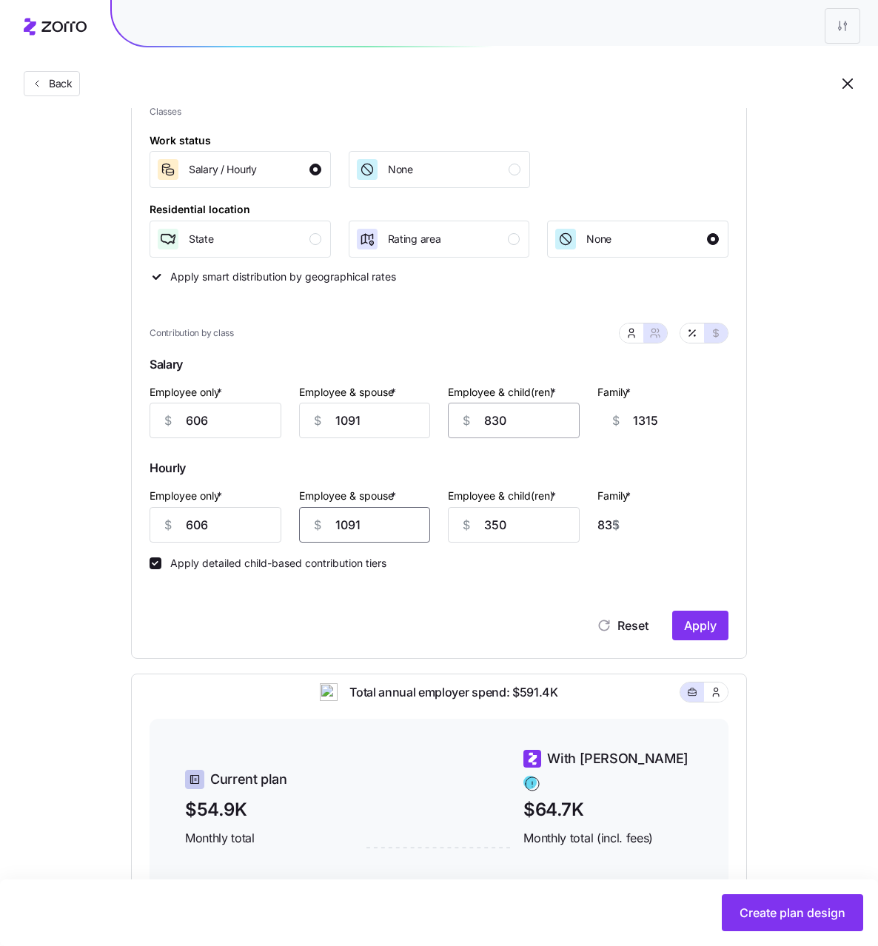
type input "1091"
click at [495, 424] on input "830" at bounding box center [514, 421] width 132 height 36
click at [496, 518] on input "350" at bounding box center [514, 525] width 132 height 36
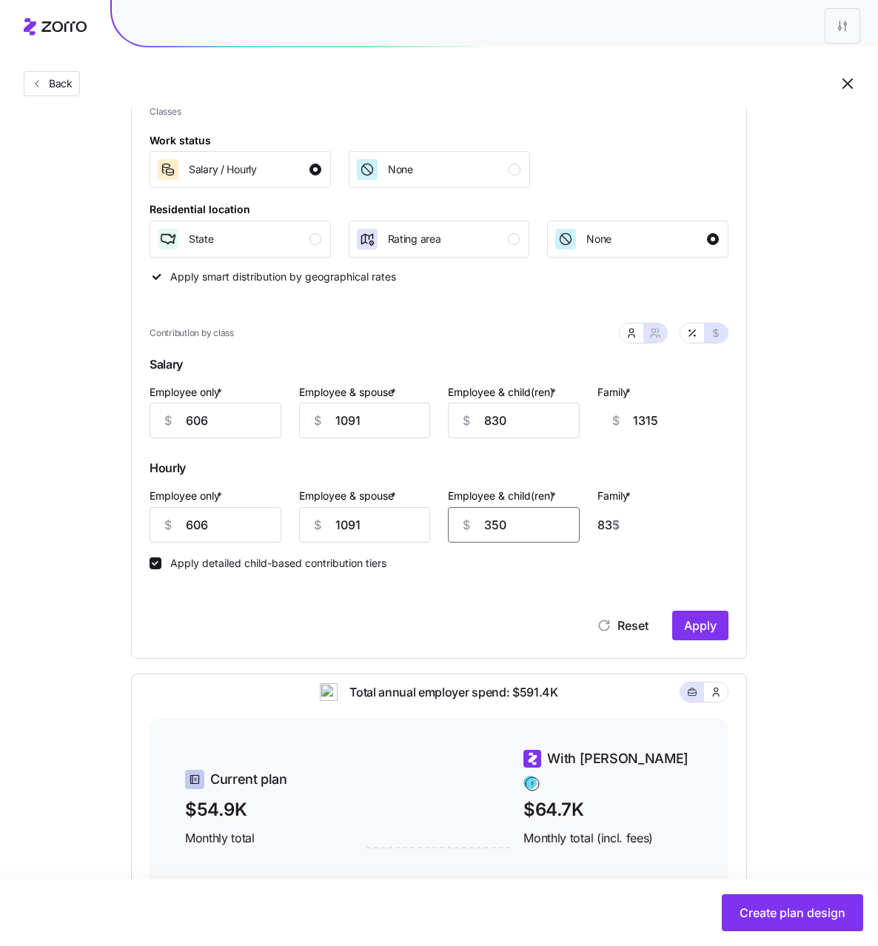
paste input "83"
type input "830"
type input "1315"
type input "830"
click at [223, 527] on input "606" at bounding box center [216, 525] width 132 height 36
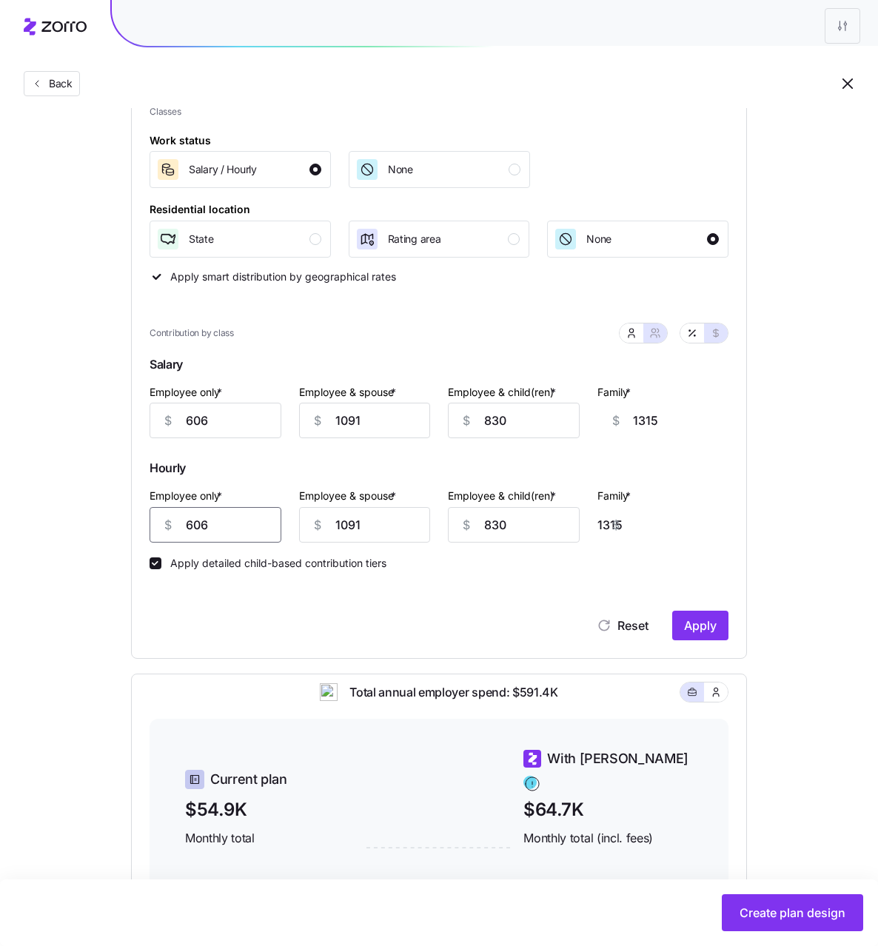
type input "60"
type input "1861"
type input "605"
type input "1316"
type input "605"
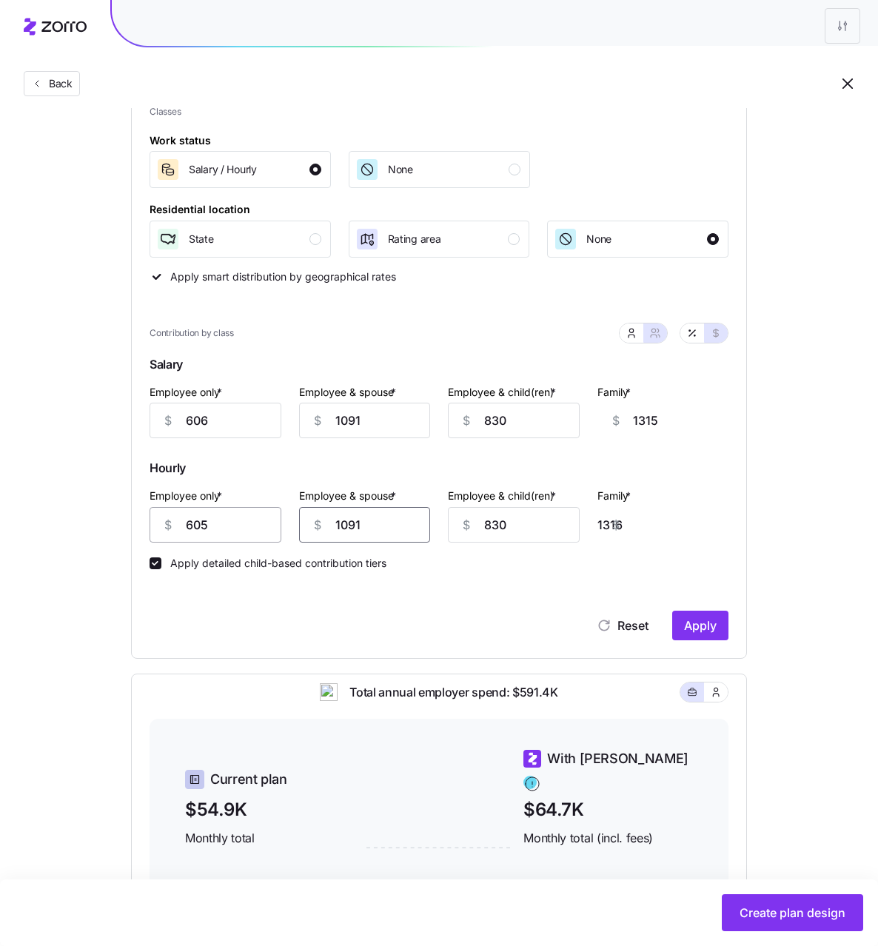
type input "109"
type input "334"
type input "1092"
type input "1317"
type input "1092"
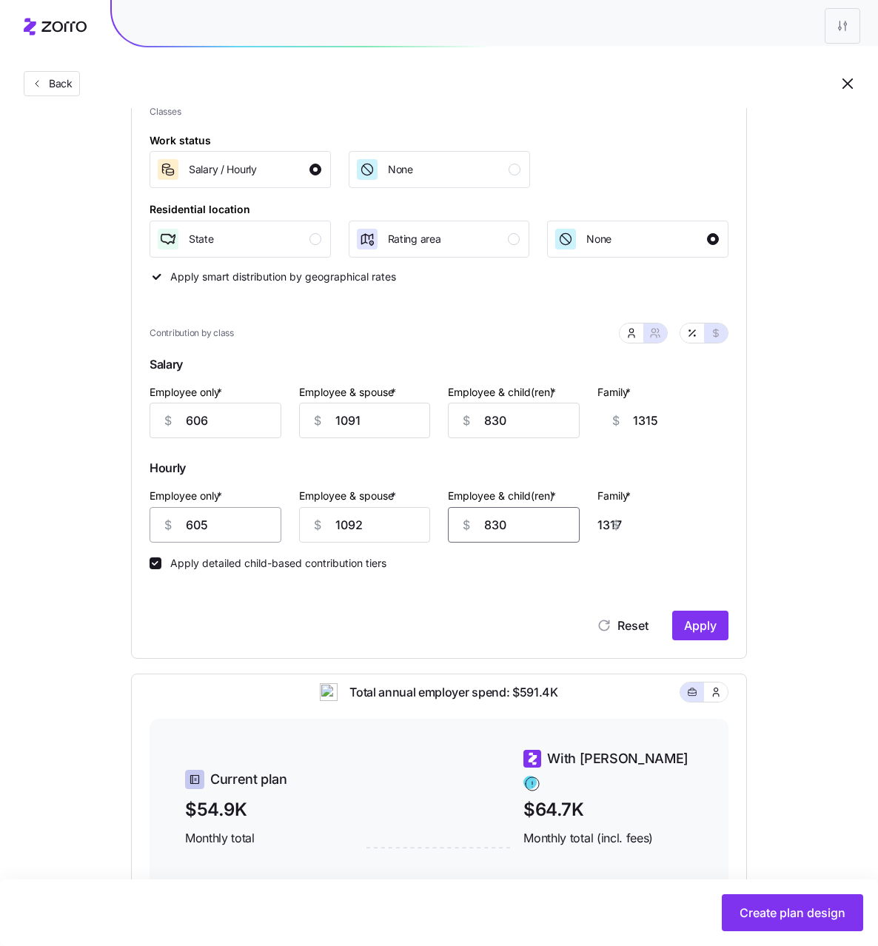
type input "83"
type input "570"
type input "831"
type input "1318"
type input "831"
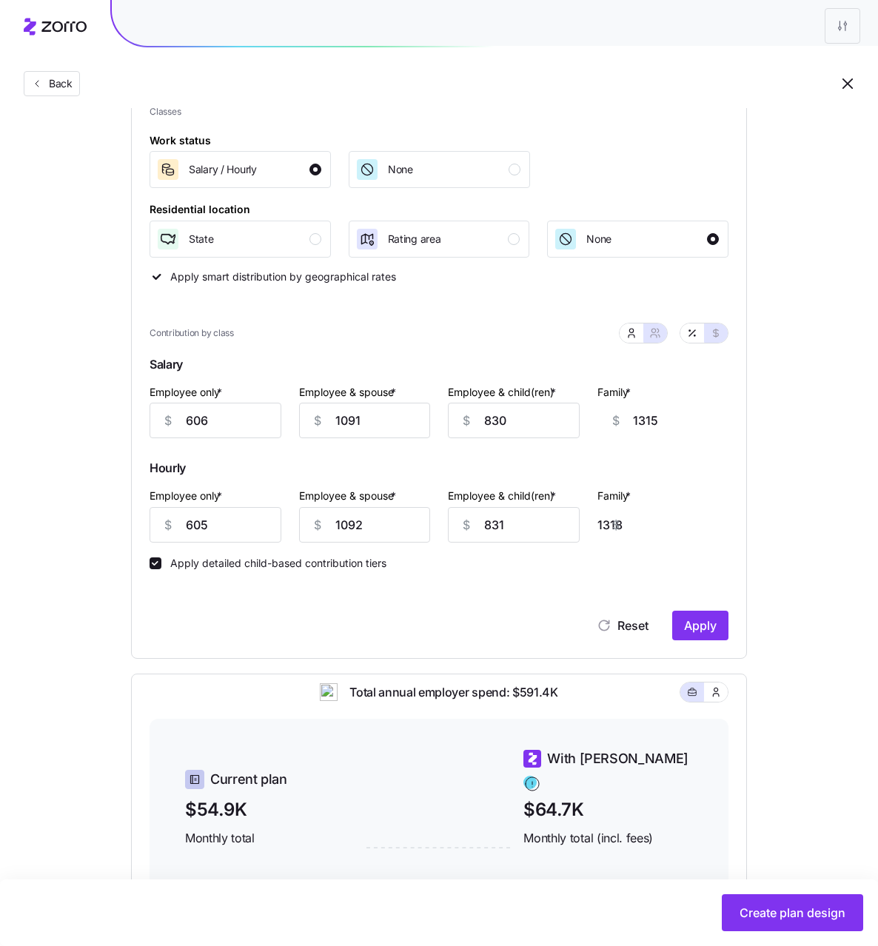
click at [449, 616] on div "Reset Apply" at bounding box center [439, 626] width 579 height 30
click at [700, 634] on button "Apply" at bounding box center [700, 626] width 56 height 30
click at [693, 333] on icon "button" at bounding box center [692, 333] width 12 height 12
type input "79"
type input "71"
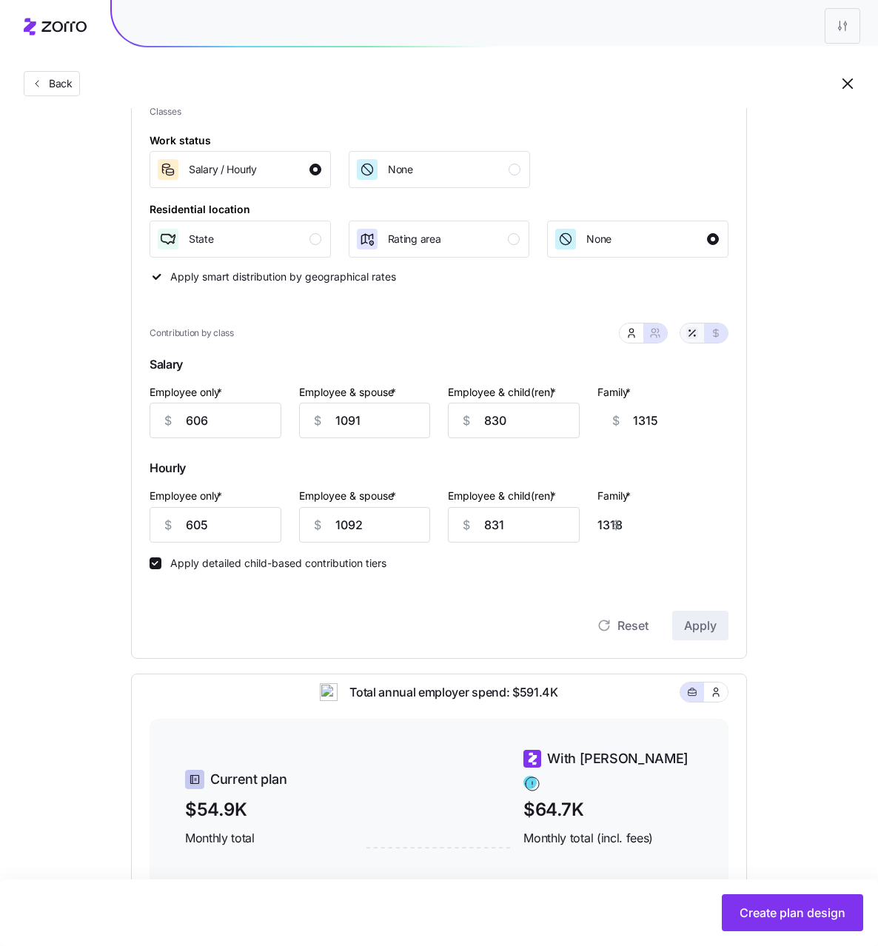
type input "74"
type input "79"
type input "71"
type input "74"
type input "69"
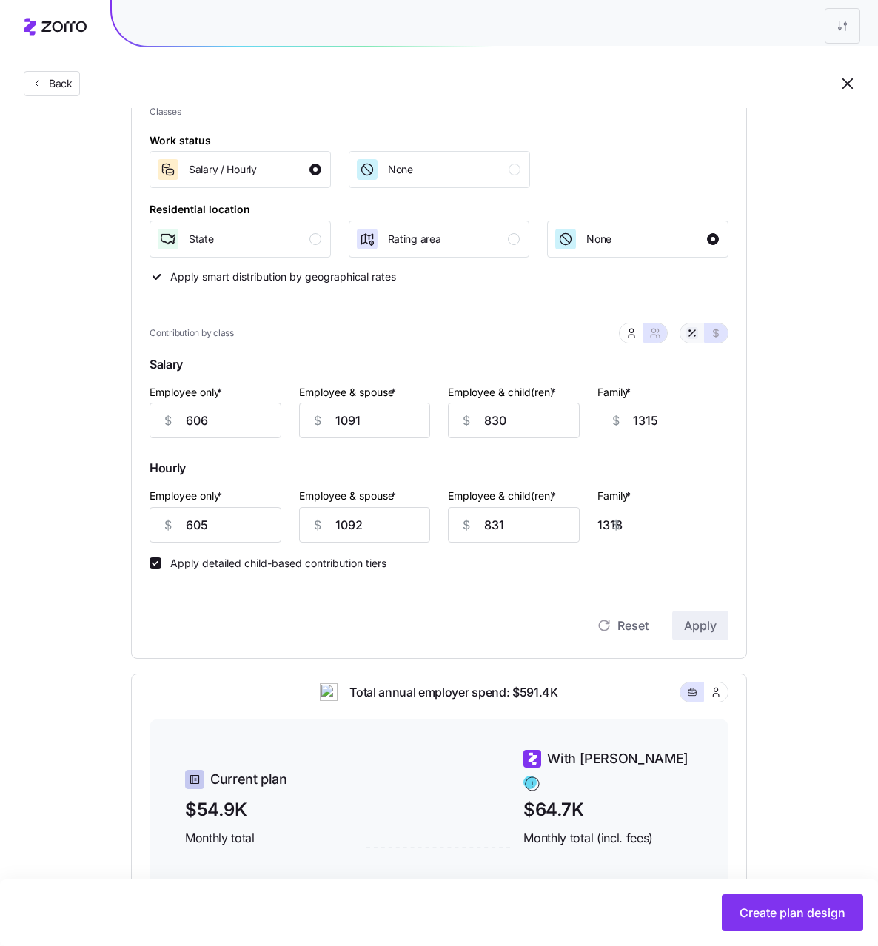
type input "70"
click at [633, 331] on icon "button" at bounding box center [631, 331] width 4 height 4
type input "63"
type input "62"
type input "63"
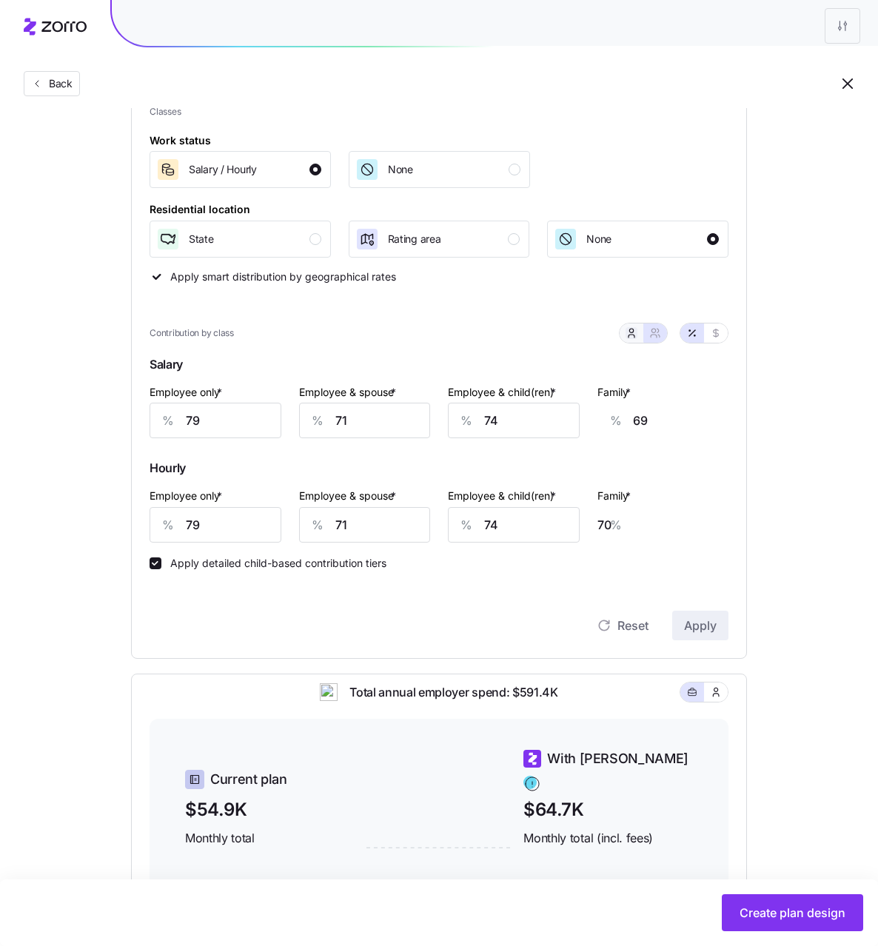
type input "63"
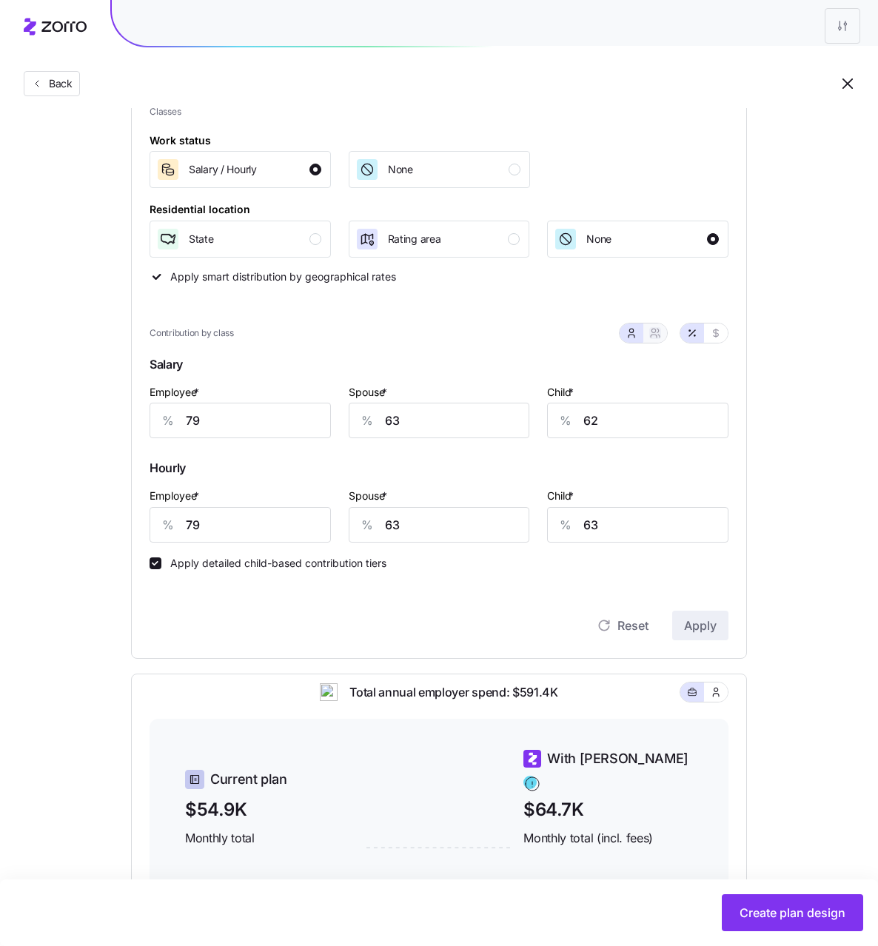
click at [649, 333] on icon "button" at bounding box center [655, 333] width 12 height 12
type input "71"
type input "74"
type input "71"
type input "74"
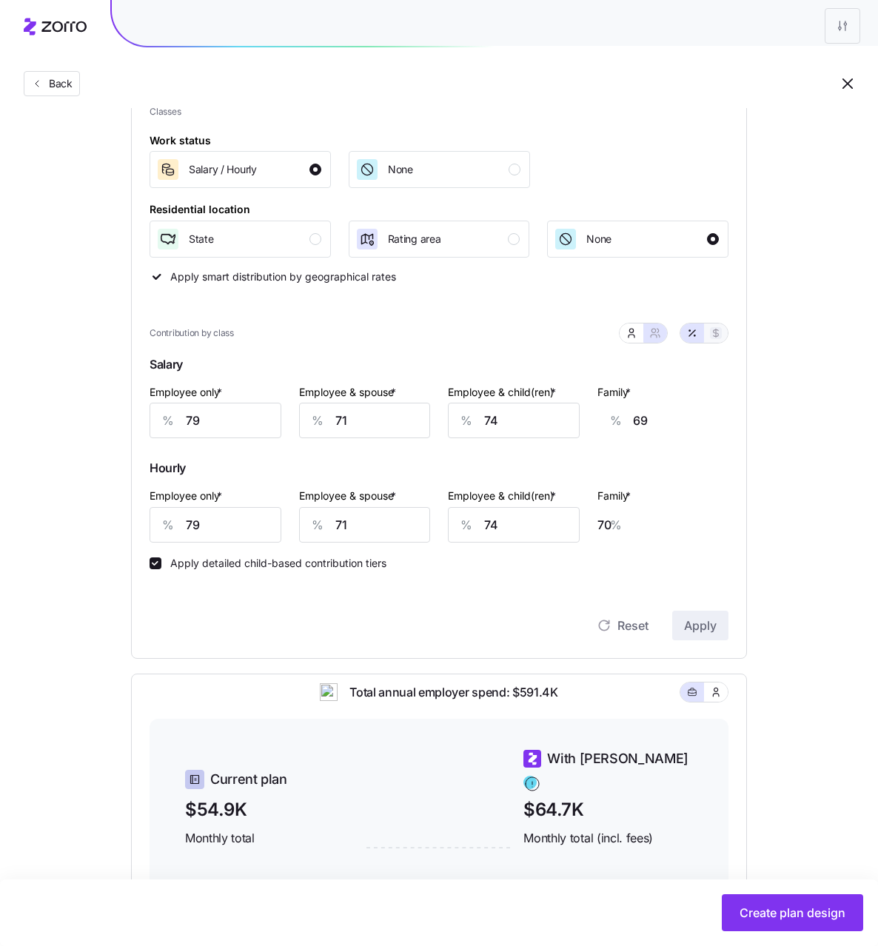
click at [719, 335] on icon "button" at bounding box center [716, 333] width 12 height 12
type input "606"
type input "1091"
type input "830"
type input "605"
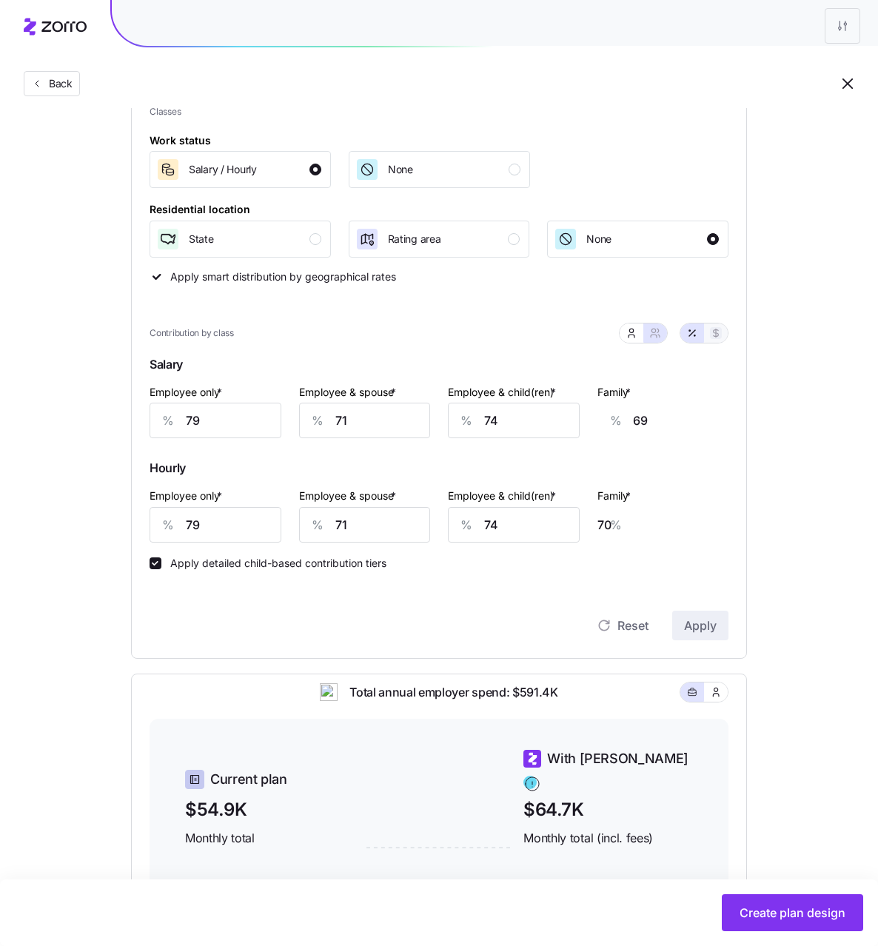
type input "1092"
type input "831"
type input "1315"
type input "1318"
click at [628, 334] on icon "button" at bounding box center [632, 333] width 12 height 12
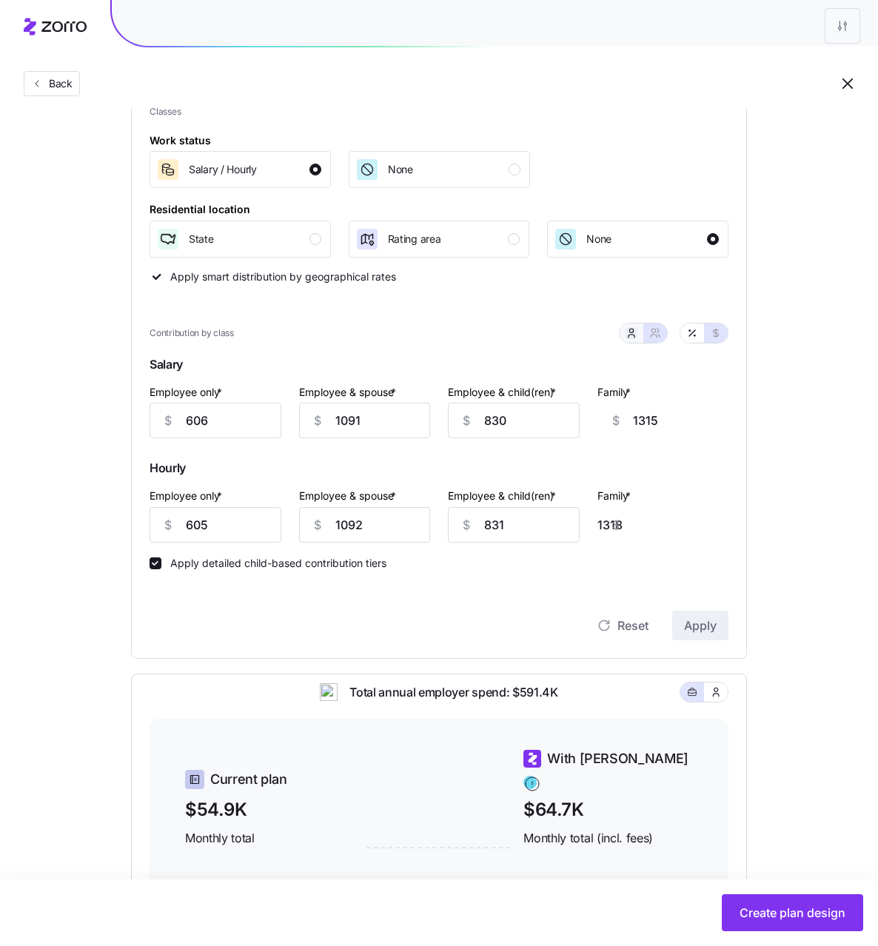
type input "485"
type input "140"
type input "487"
type input "141"
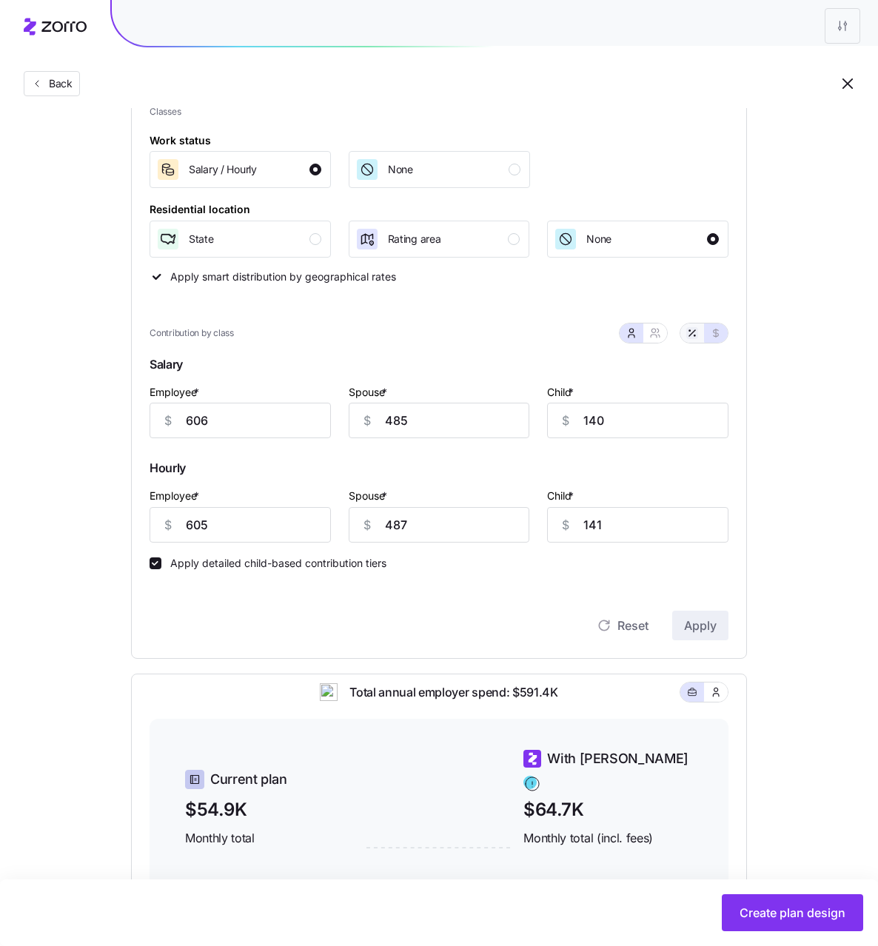
click at [695, 338] on icon "button" at bounding box center [692, 333] width 12 height 12
type input "79"
type input "63"
type input "62"
type input "79"
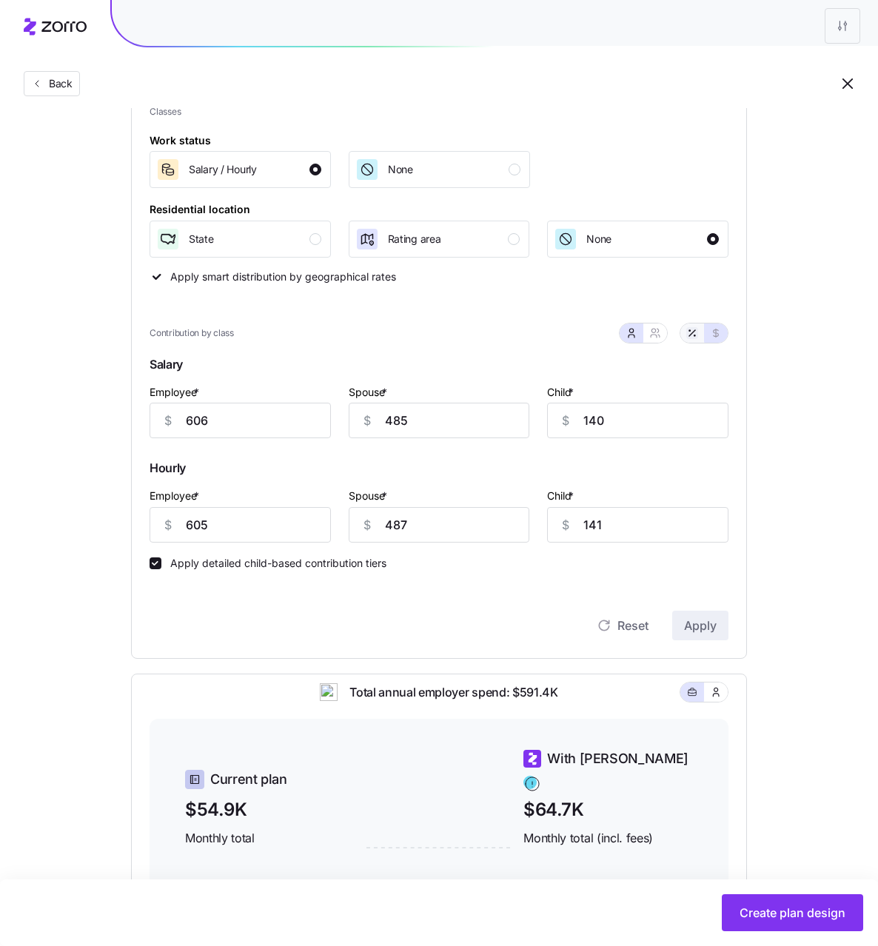
type input "63"
click at [656, 338] on icon "button" at bounding box center [655, 333] width 12 height 12
type input "71"
type input "74"
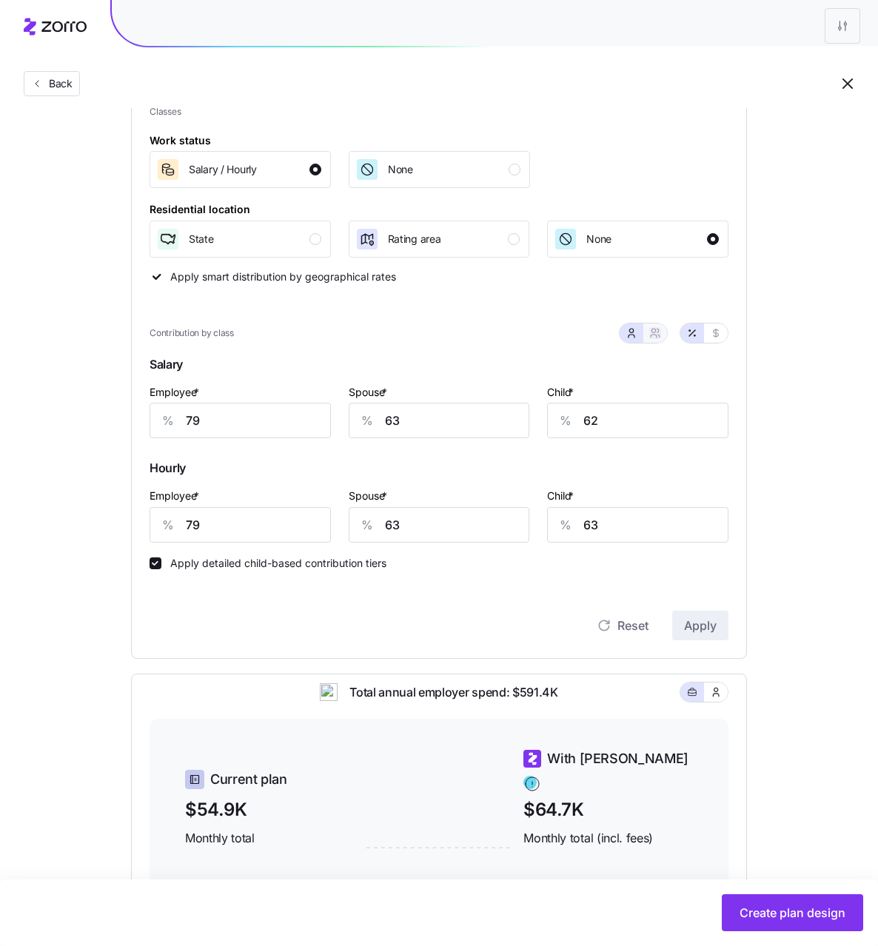
type input "71"
type input "74"
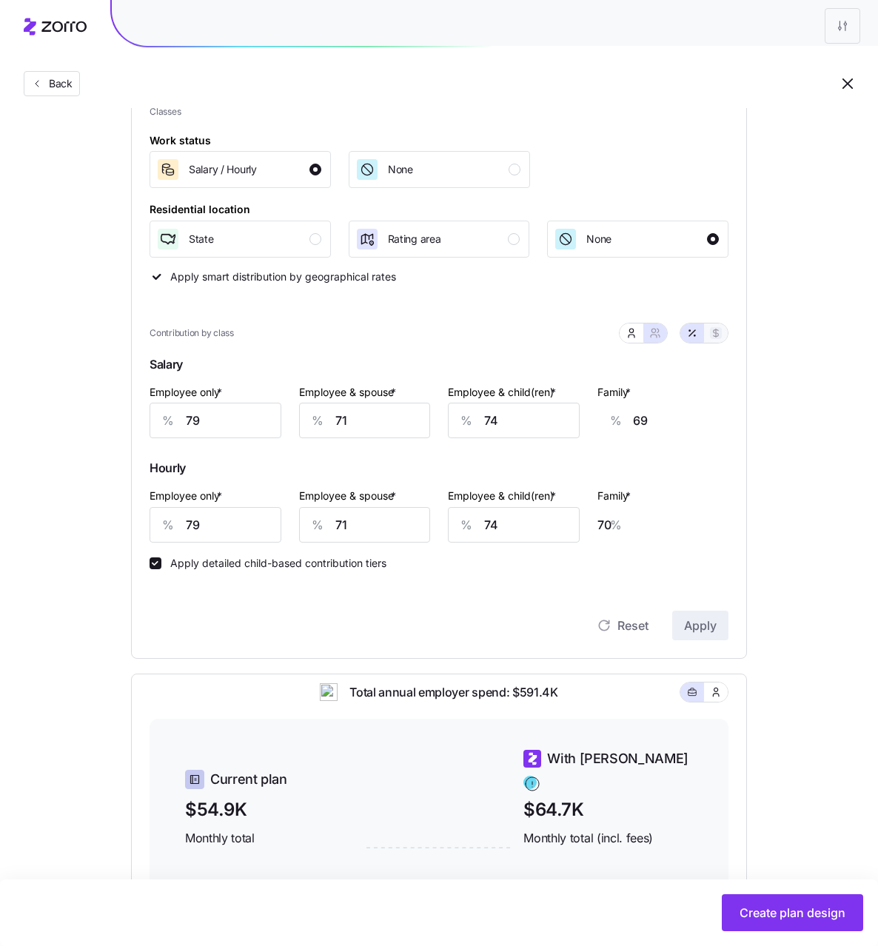
click at [720, 335] on icon "button" at bounding box center [716, 333] width 12 height 12
type input "606"
type input "1091"
type input "830"
type input "605"
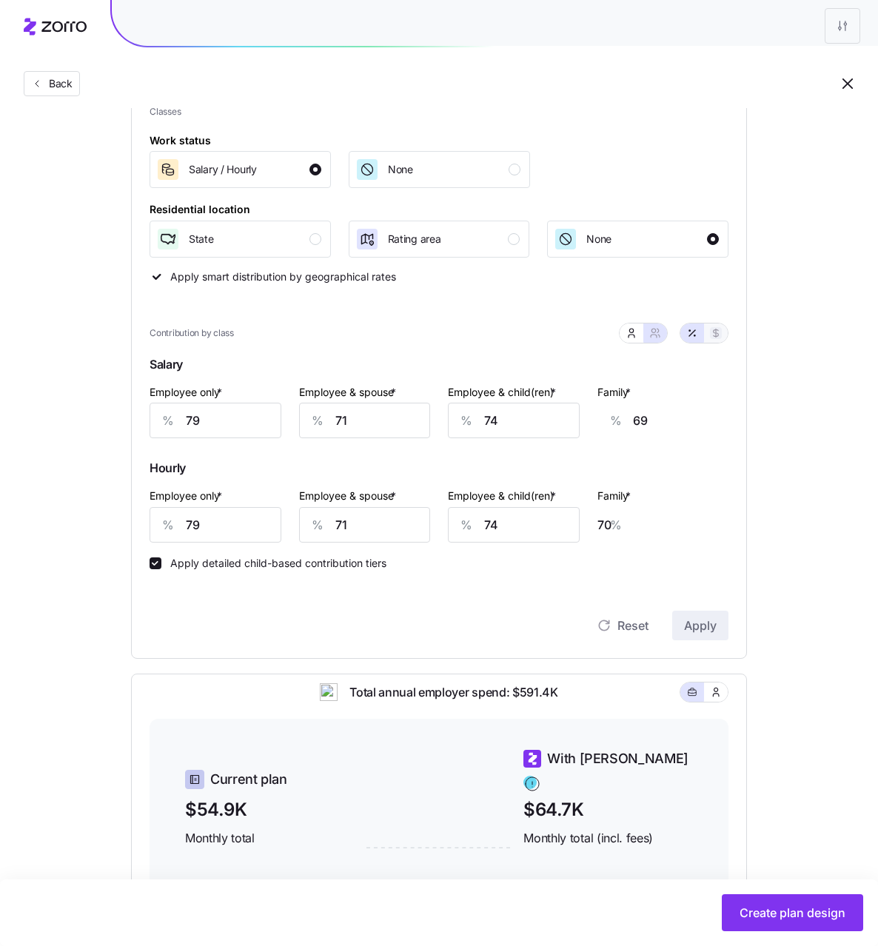
type input "1092"
type input "831"
type input "1315"
type input "1318"
click at [516, 421] on input "830" at bounding box center [514, 421] width 132 height 36
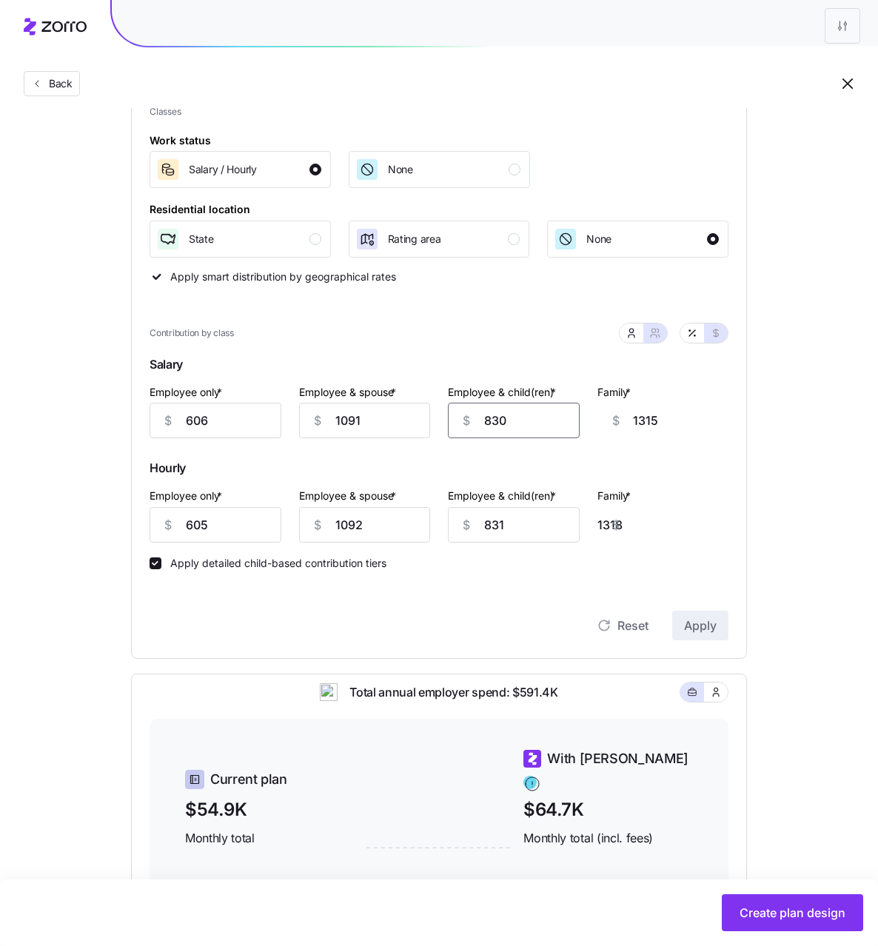
type input "83"
type input "568"
type input "832"
type input "1317"
type input "832"
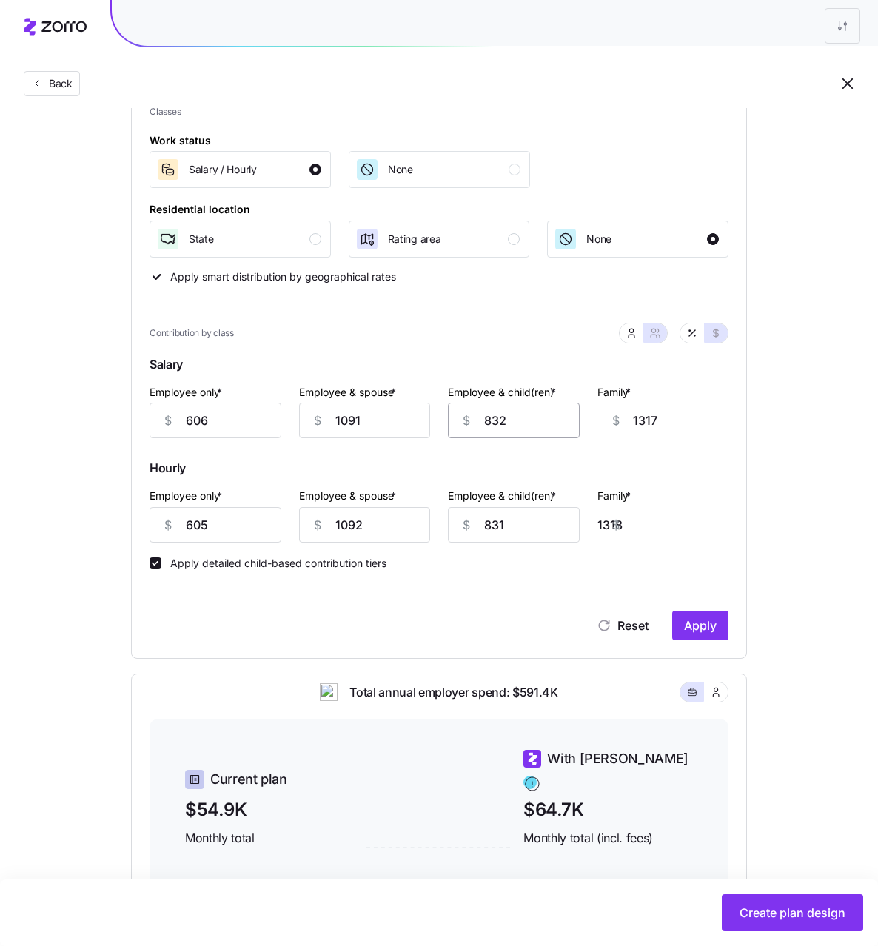
scroll to position [0, 36]
click at [712, 623] on span "Apply" at bounding box center [700, 626] width 33 height 18
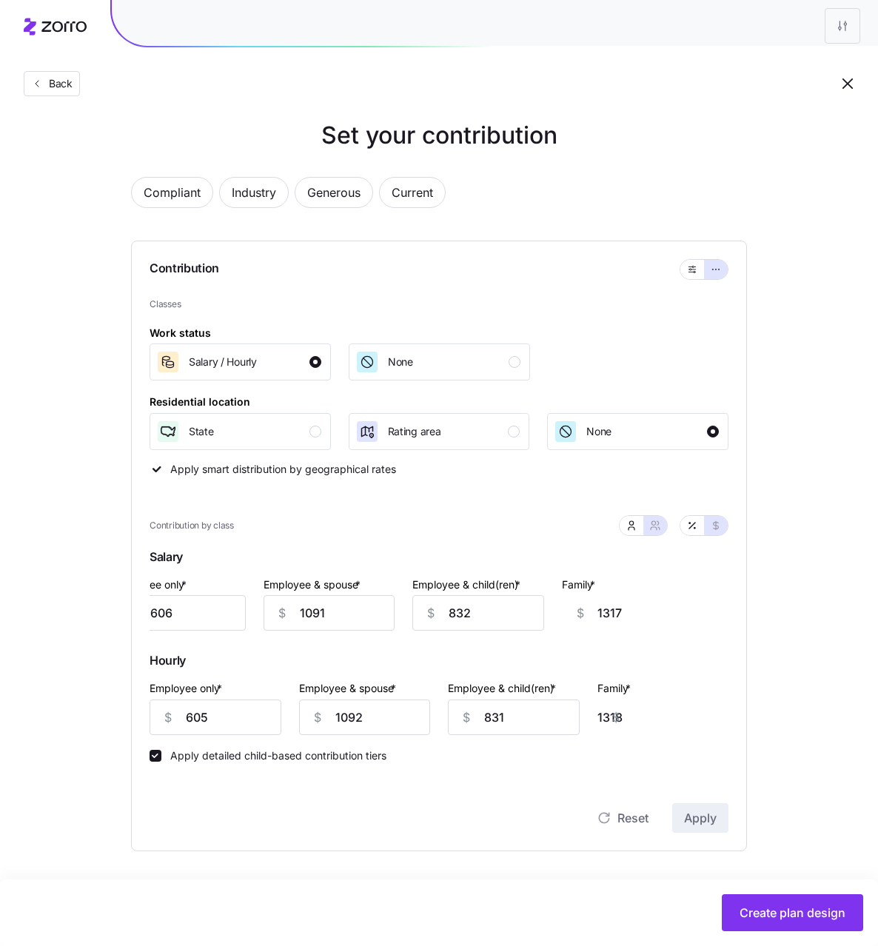
scroll to position [205, 0]
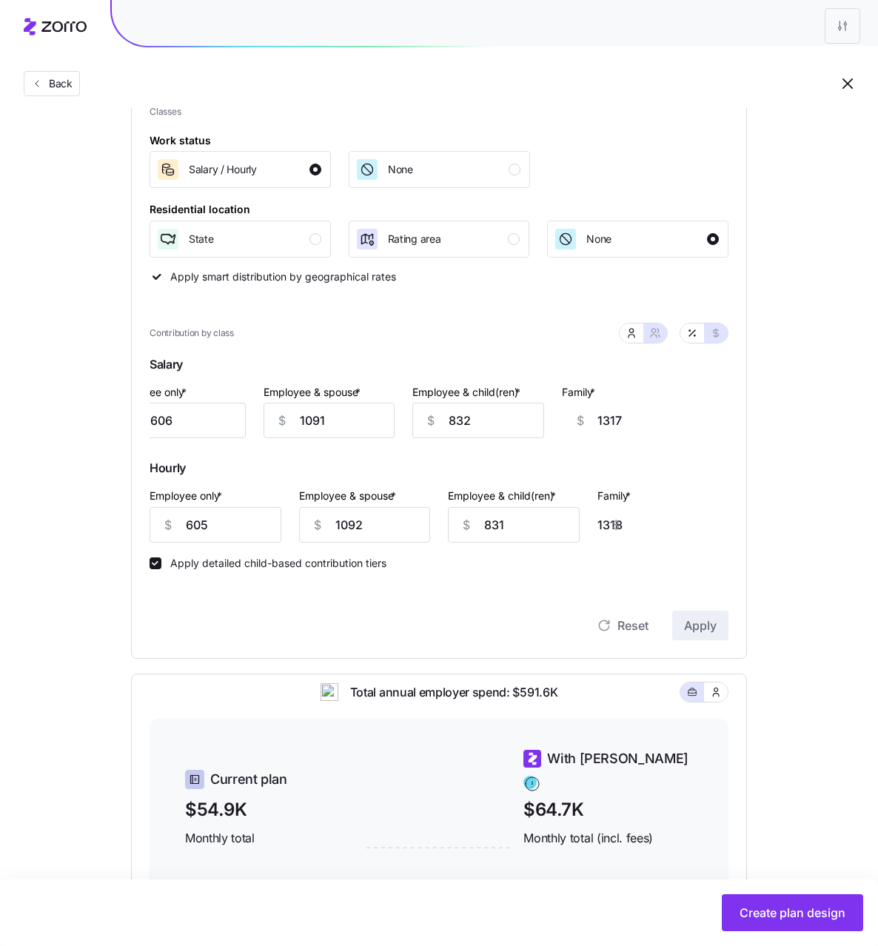
click at [819, 338] on div "Set your contribution Compliant Industry Generous Current Contribution Classes …" at bounding box center [439, 517] width 878 height 1184
click at [201, 418] on input "606" at bounding box center [180, 421] width 132 height 36
click at [796, 470] on div "Set your contribution Compliant Industry Generous Current Contribution Classes …" at bounding box center [439, 517] width 734 height 1184
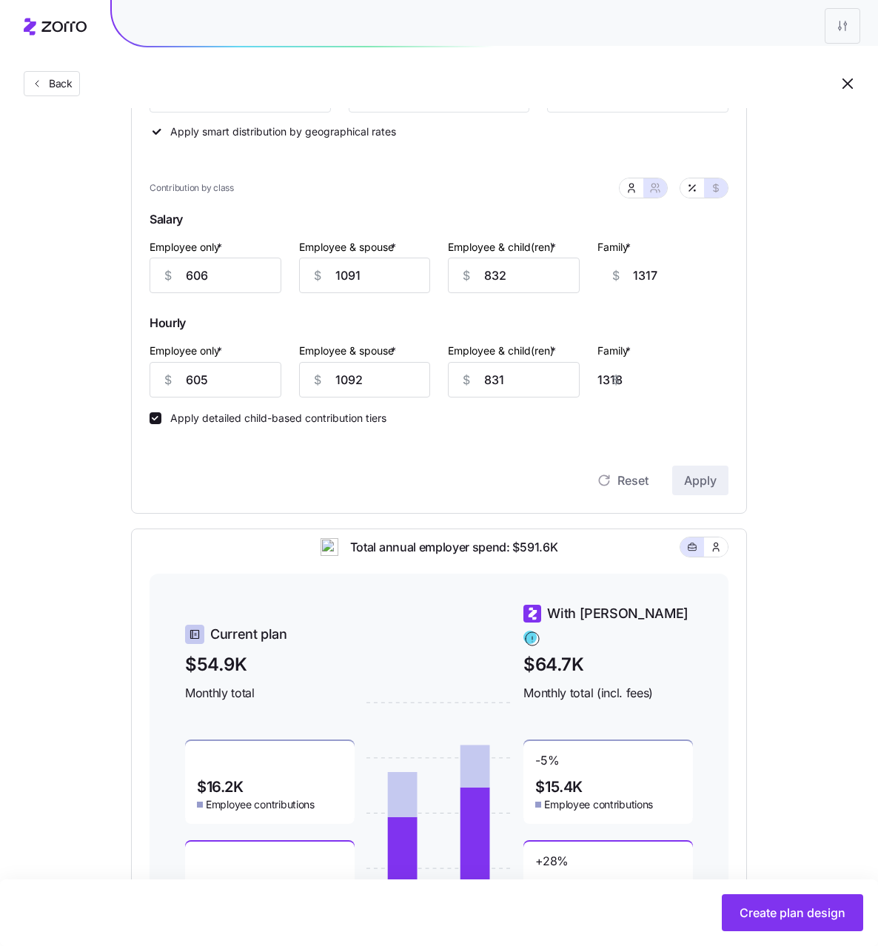
scroll to position [352, 0]
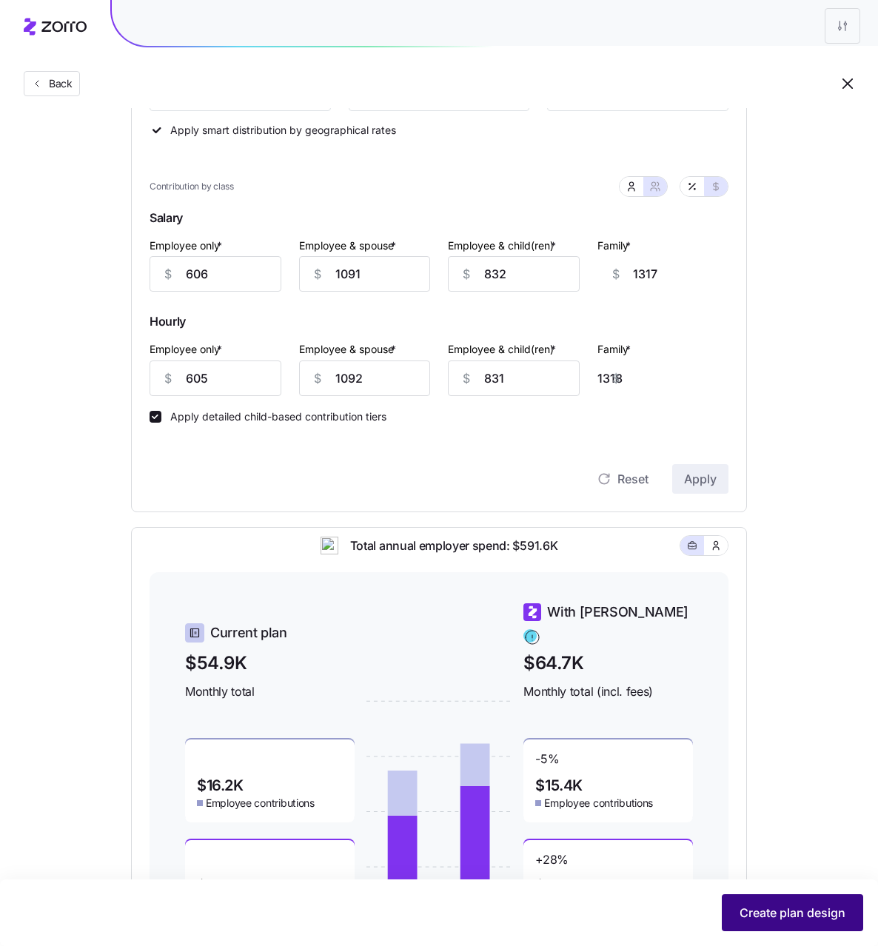
click at [787, 910] on span "Create plan design" at bounding box center [793, 913] width 106 height 18
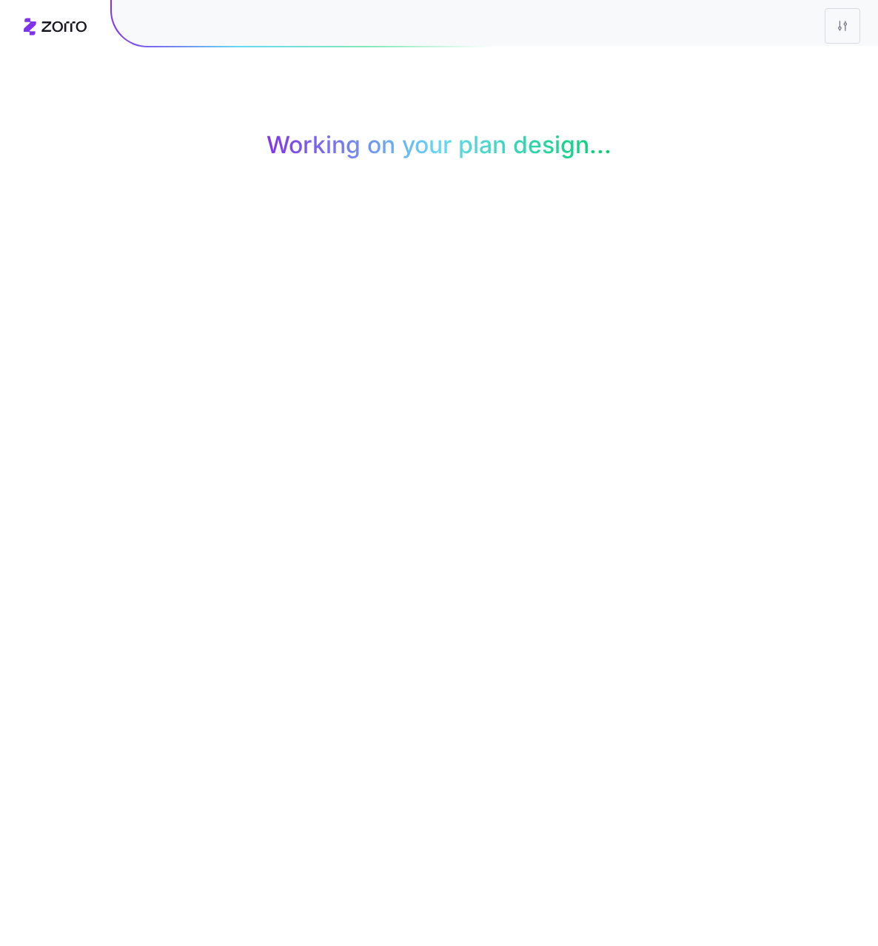
scroll to position [0, 0]
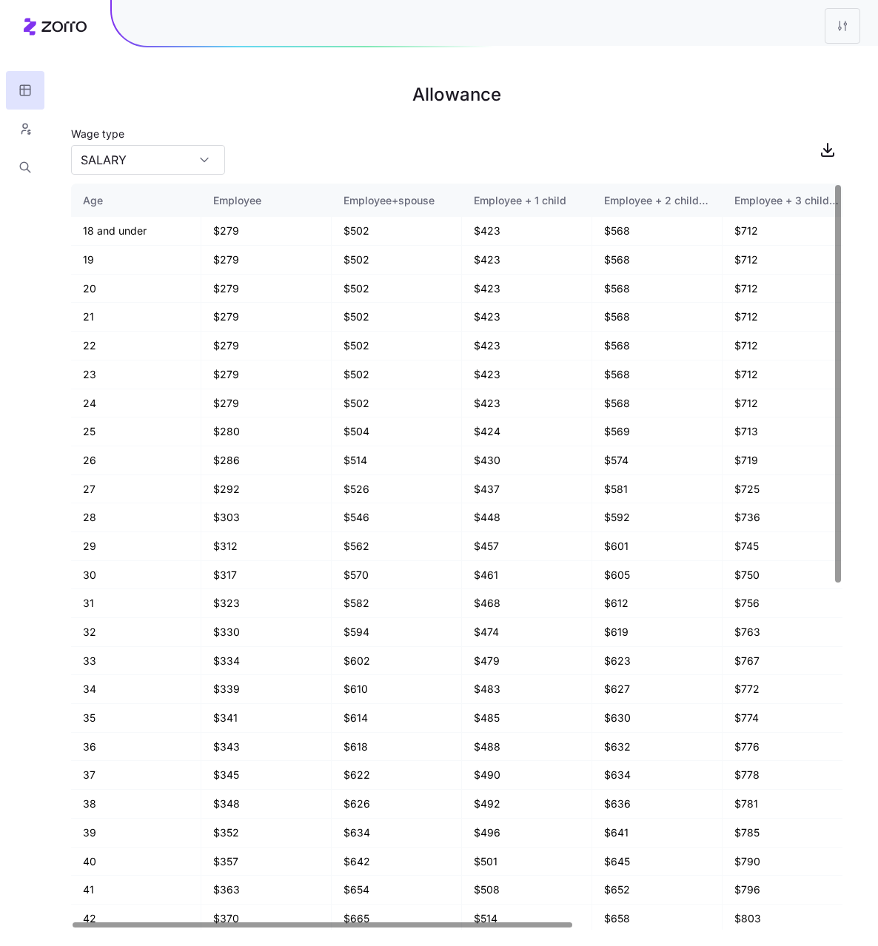
click at [843, 33] on html "Allowance Wage type SALARY Age Employee Employee+spouse Employee + 1 child Empl…" at bounding box center [439, 473] width 878 height 946
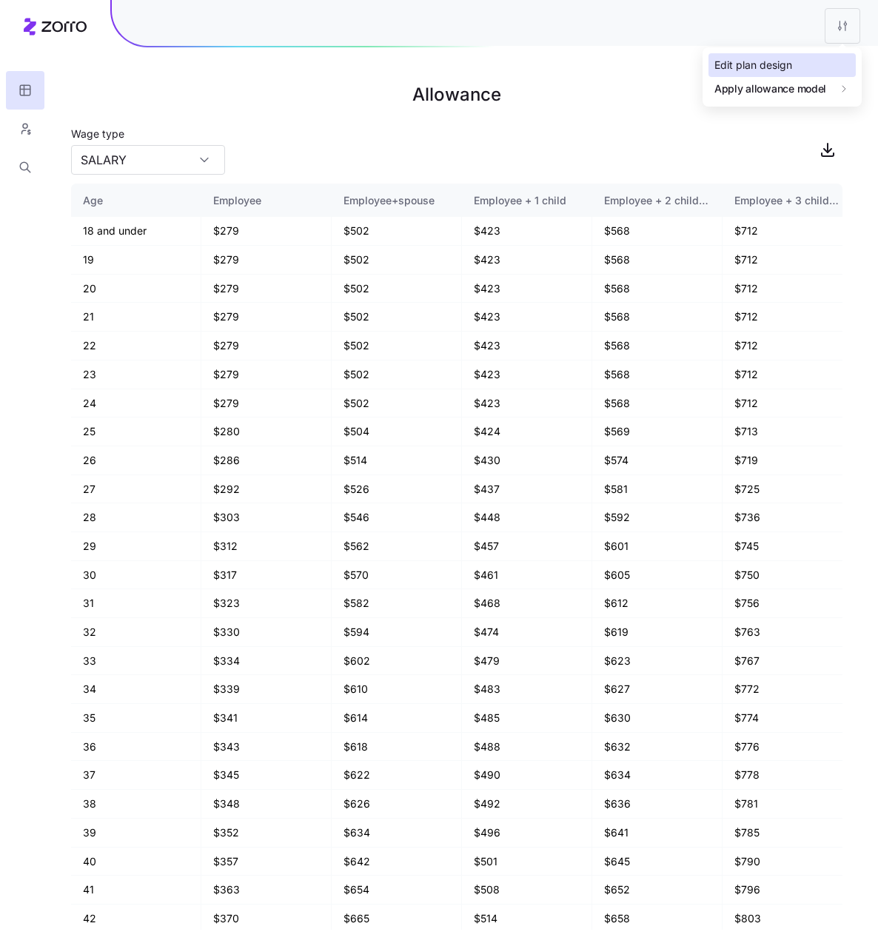
click at [805, 58] on div "Edit plan design" at bounding box center [781, 65] width 147 height 24
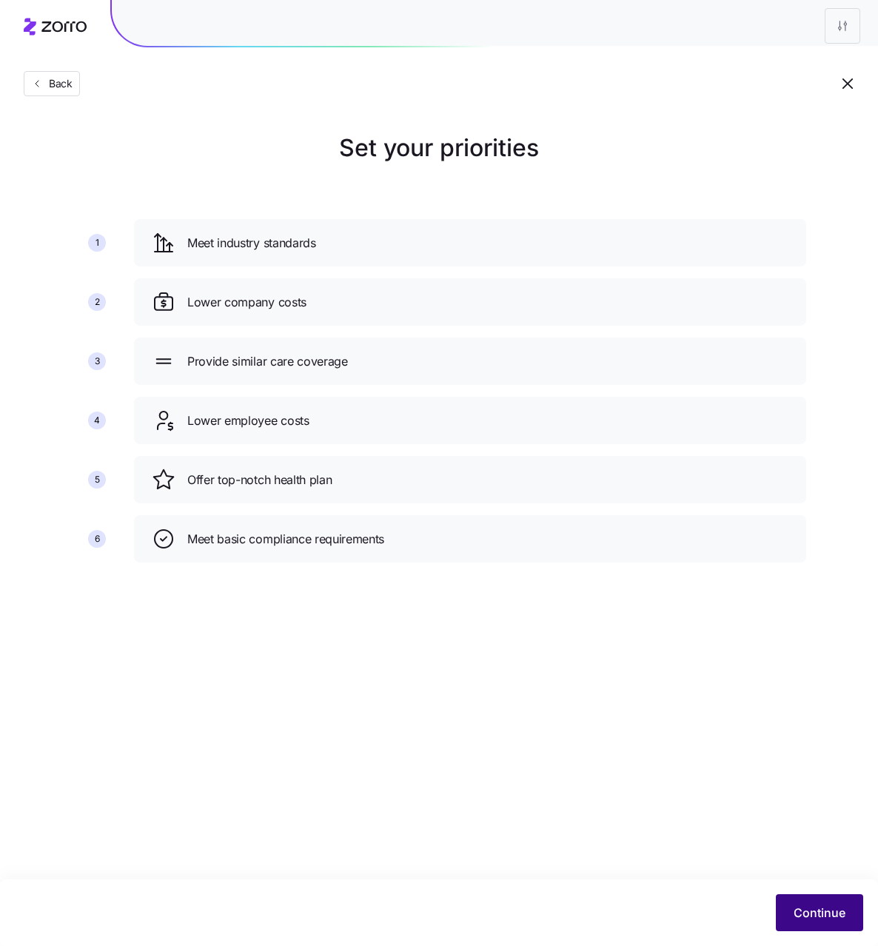
click at [806, 911] on span "Continue" at bounding box center [820, 913] width 52 height 18
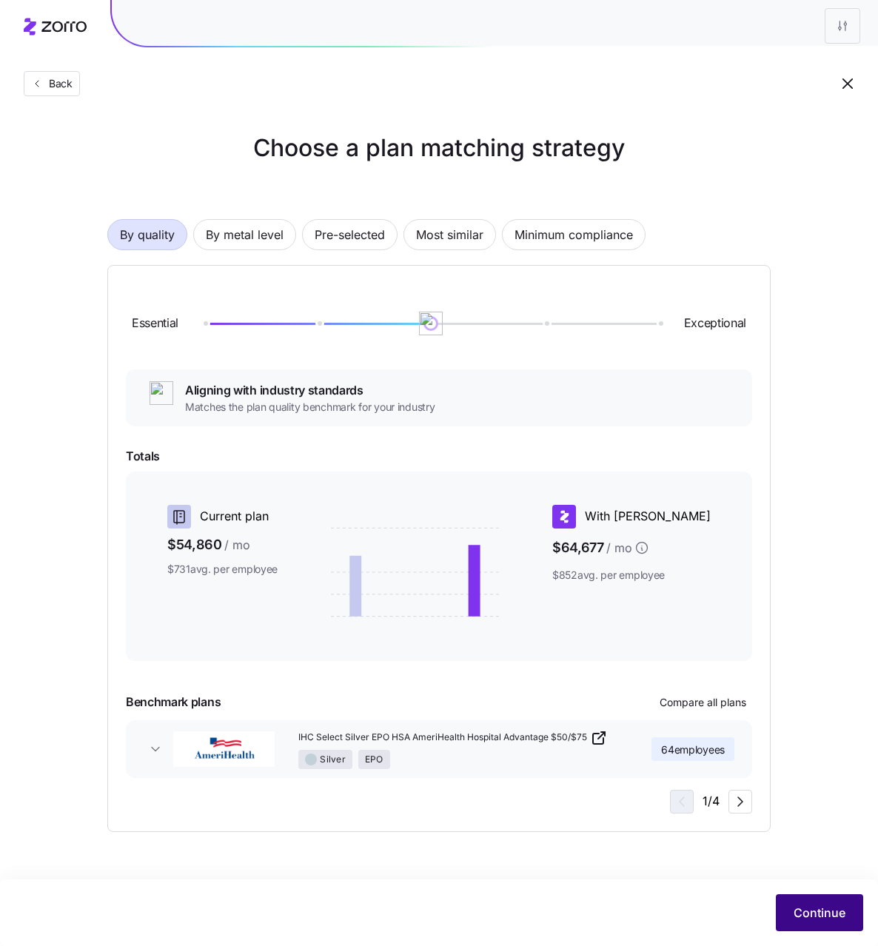
click at [820, 904] on span "Continue" at bounding box center [820, 913] width 52 height 18
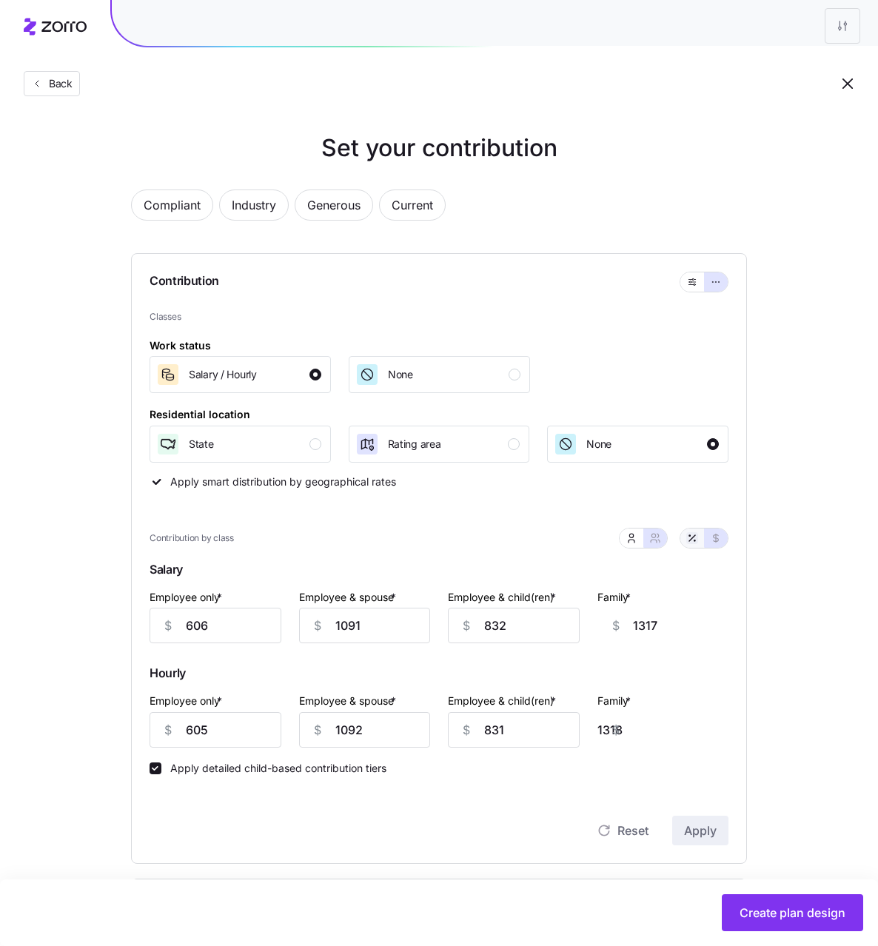
click at [694, 542] on icon "button" at bounding box center [692, 538] width 12 height 12
type input "79"
type input "71"
type input "74"
type input "70"
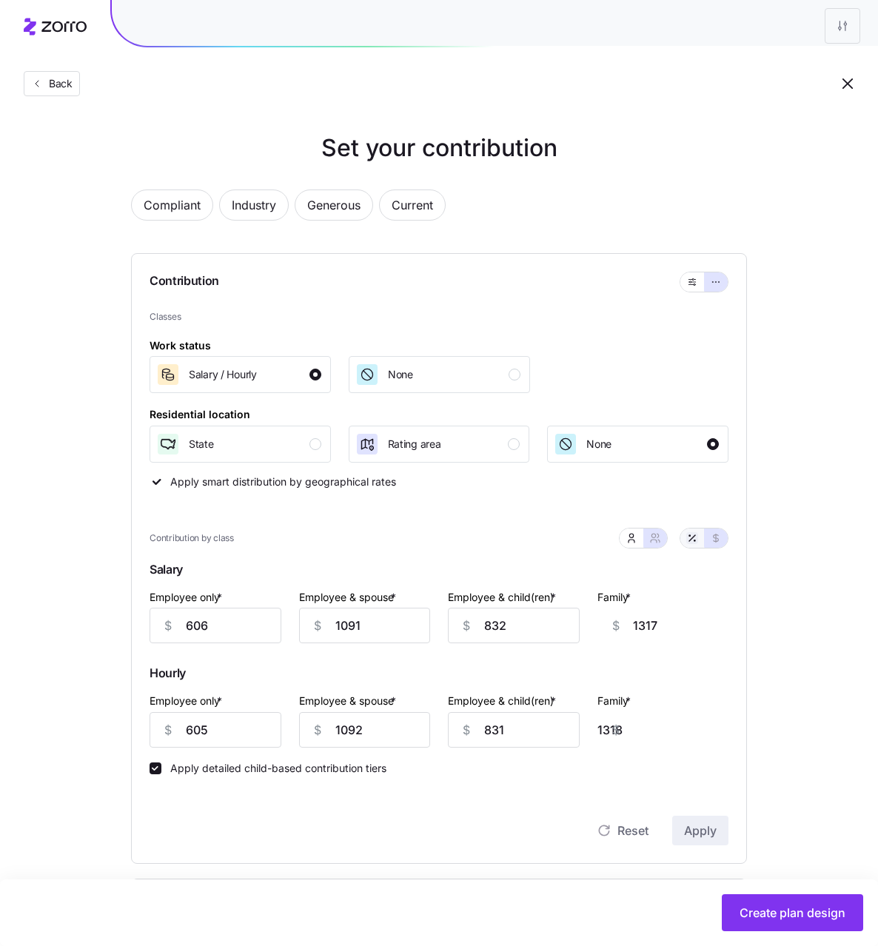
type input "79"
type input "71"
type input "74"
type input "70"
click at [637, 538] on button "button" at bounding box center [632, 538] width 24 height 19
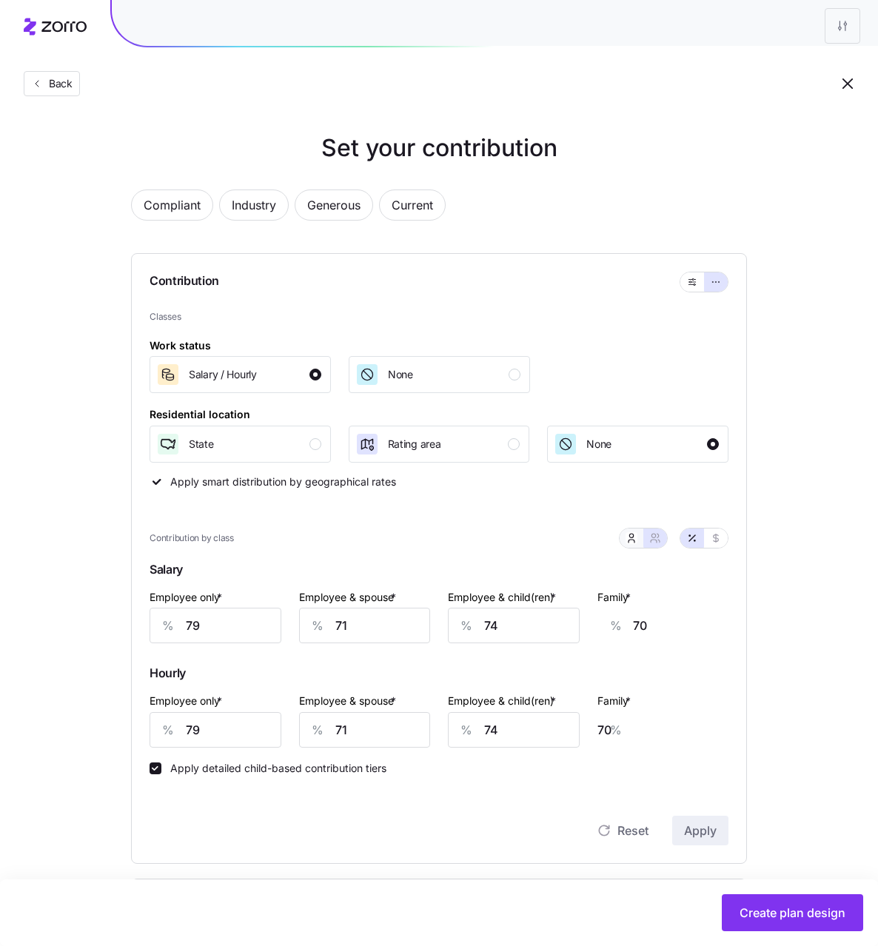
type input "63"
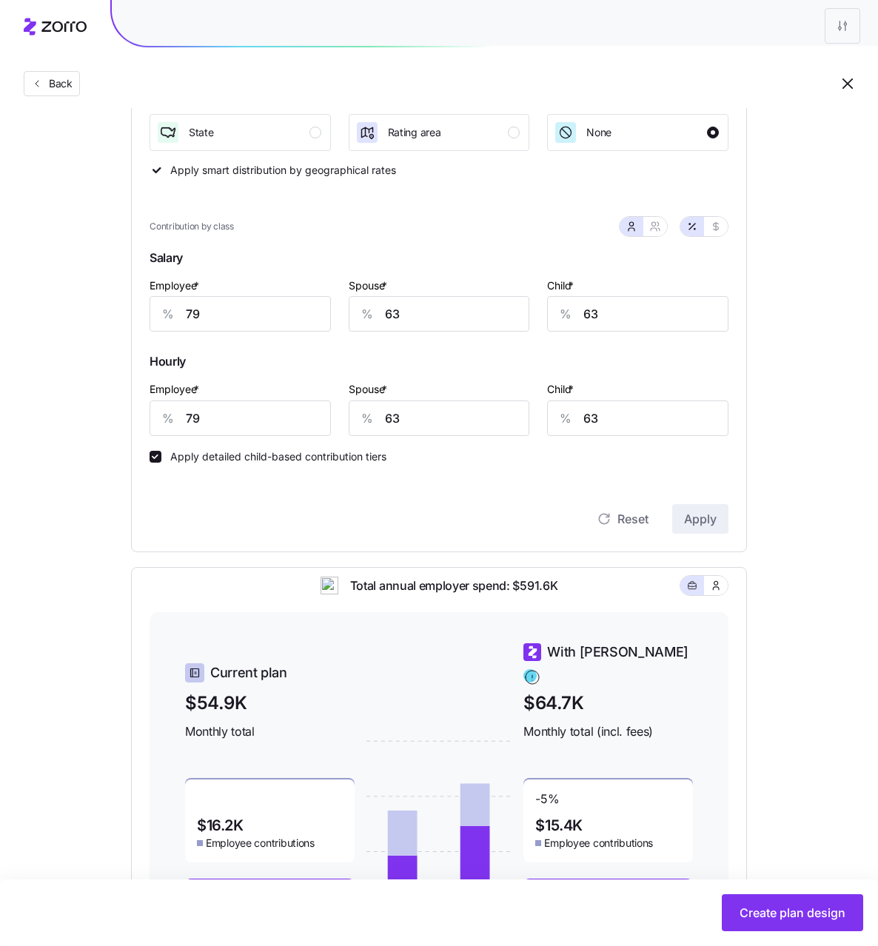
scroll to position [311, 0]
click at [264, 430] on input "79" at bounding box center [240, 419] width 181 height 36
type input "97"
click at [438, 415] on input "63" at bounding box center [439, 419] width 181 height 36
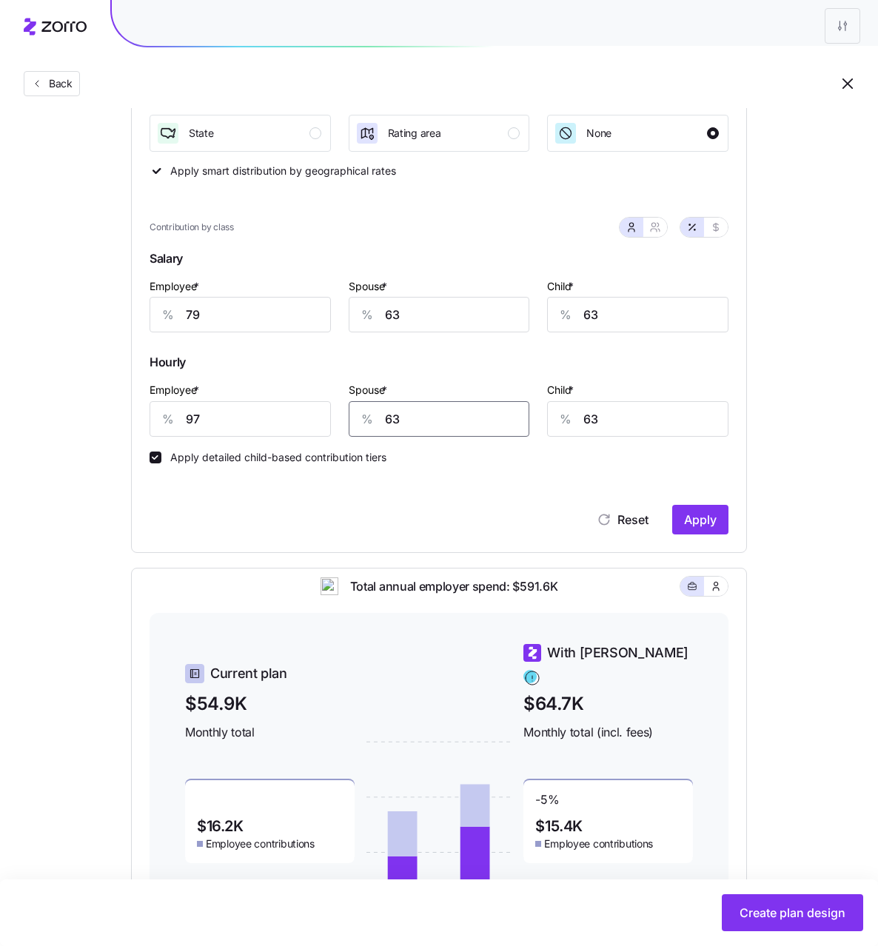
click at [438, 415] on input "63" at bounding box center [439, 419] width 181 height 36
click at [610, 424] on input "63" at bounding box center [637, 419] width 181 height 36
click at [682, 378] on span "Hourly" at bounding box center [439, 365] width 579 height 30
click at [653, 231] on icon "button" at bounding box center [655, 227] width 12 height 12
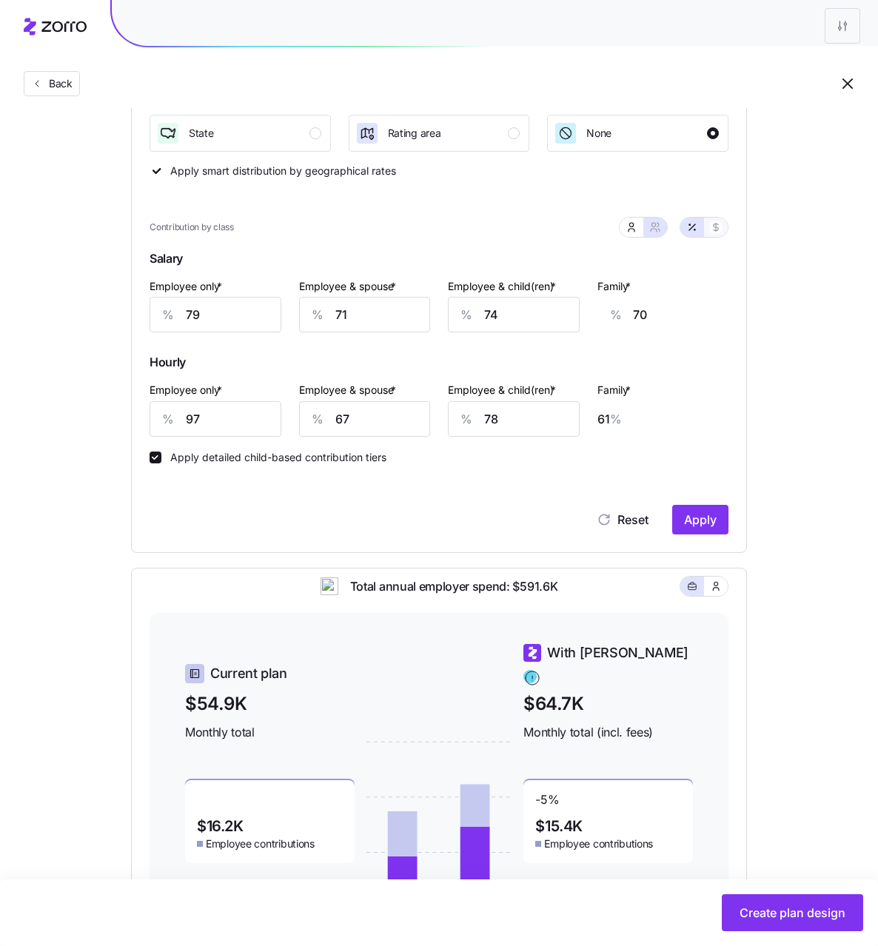
click at [716, 234] on button "button" at bounding box center [716, 227] width 24 height 19
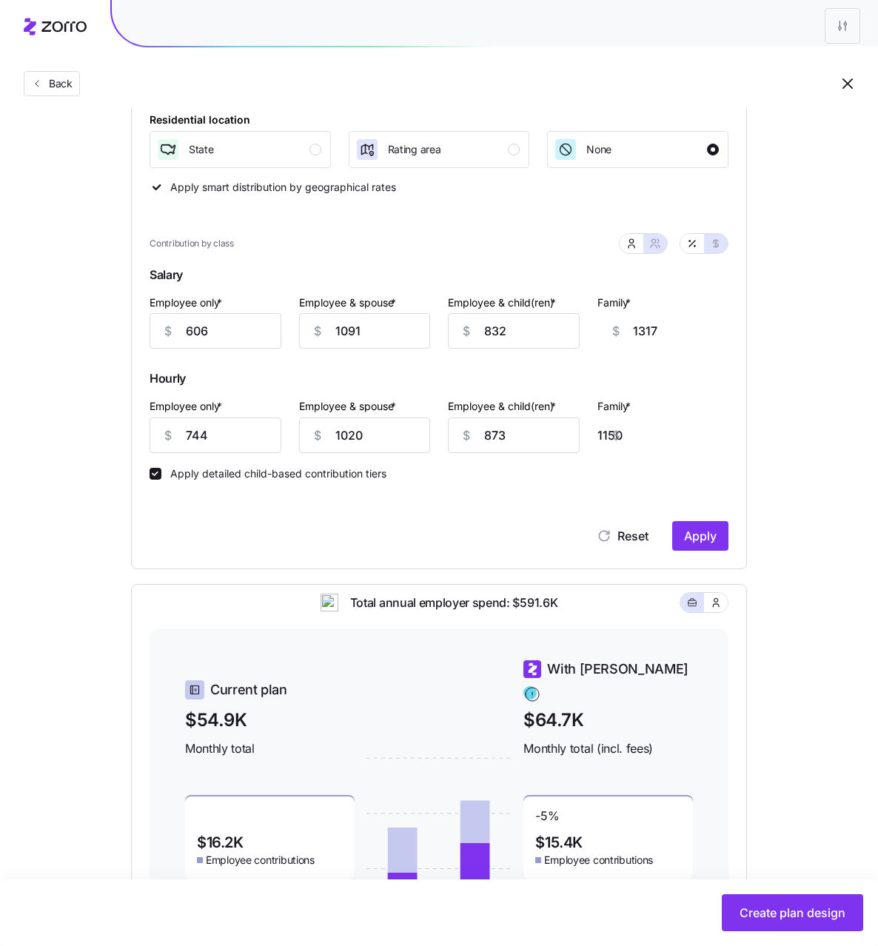
scroll to position [292, 0]
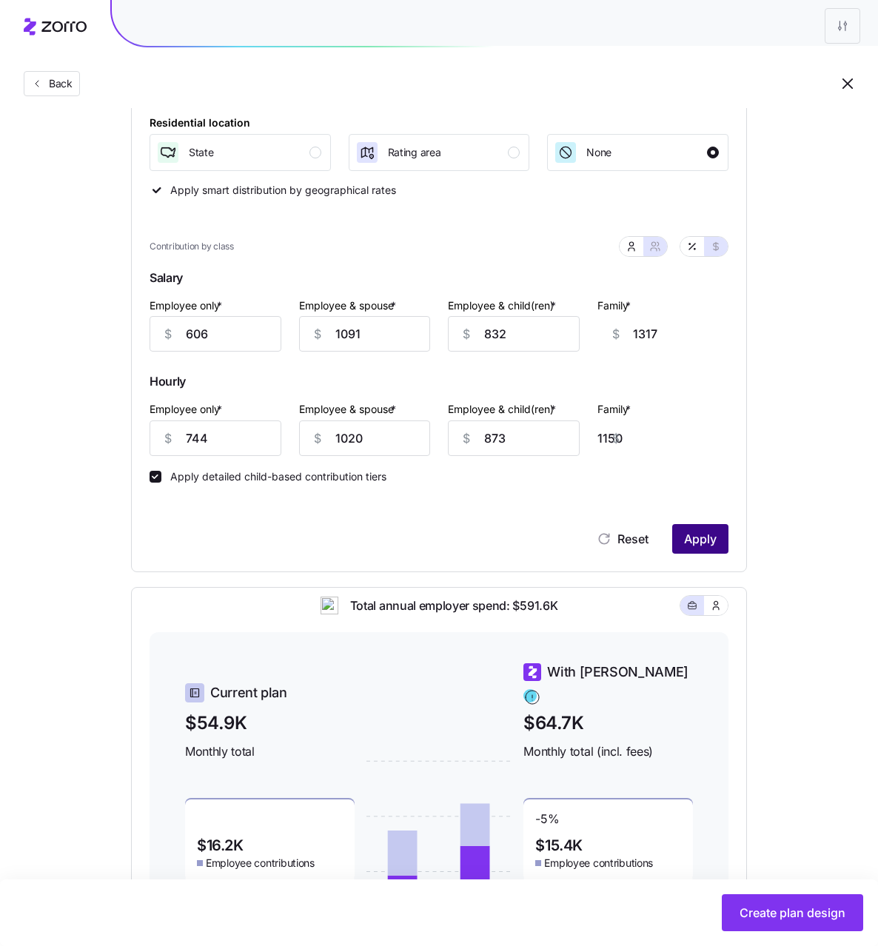
click at [703, 545] on span "Apply" at bounding box center [700, 539] width 33 height 18
click at [698, 262] on div "Contribution by class" at bounding box center [439, 246] width 579 height 38
click at [698, 249] on button "button" at bounding box center [692, 246] width 24 height 19
click at [629, 250] on icon "button" at bounding box center [632, 247] width 12 height 12
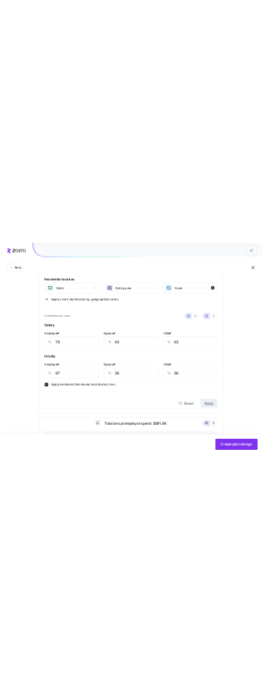
scroll to position [327, 0]
